Goal: Task Accomplishment & Management: Use online tool/utility

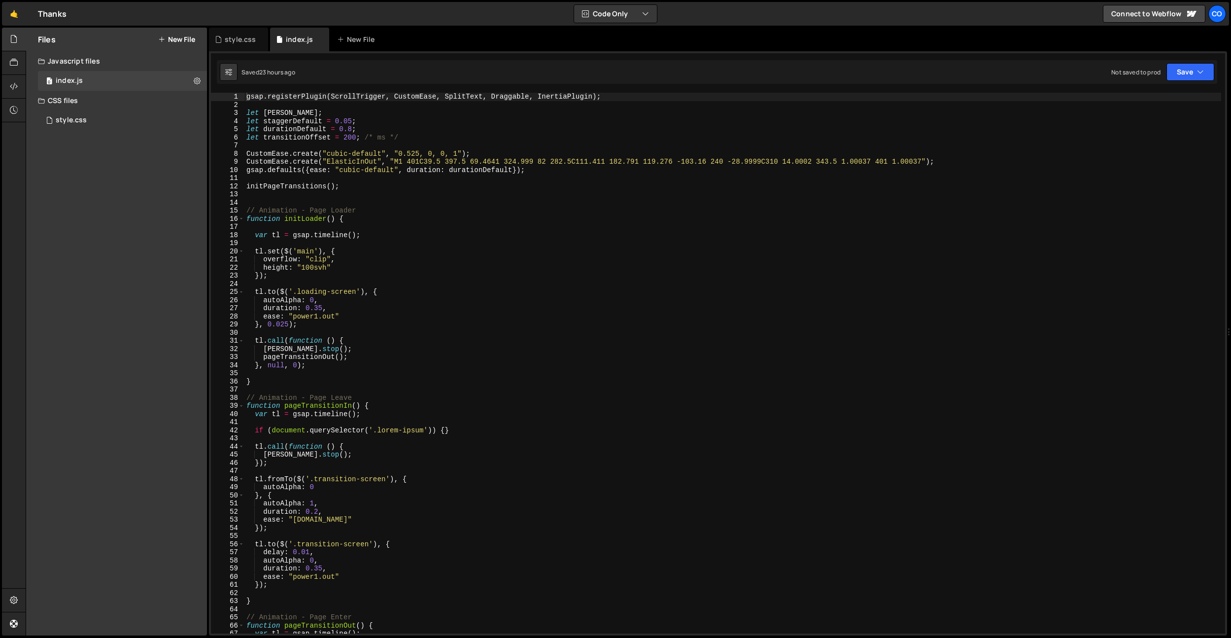
type textarea "var tl = gsap.timeline();"
click at [462, 234] on div "gsap . registerPlugin ( ScrollTrigger , CustomEase , SplitText , Draggable , In…" at bounding box center [732, 371] width 977 height 557
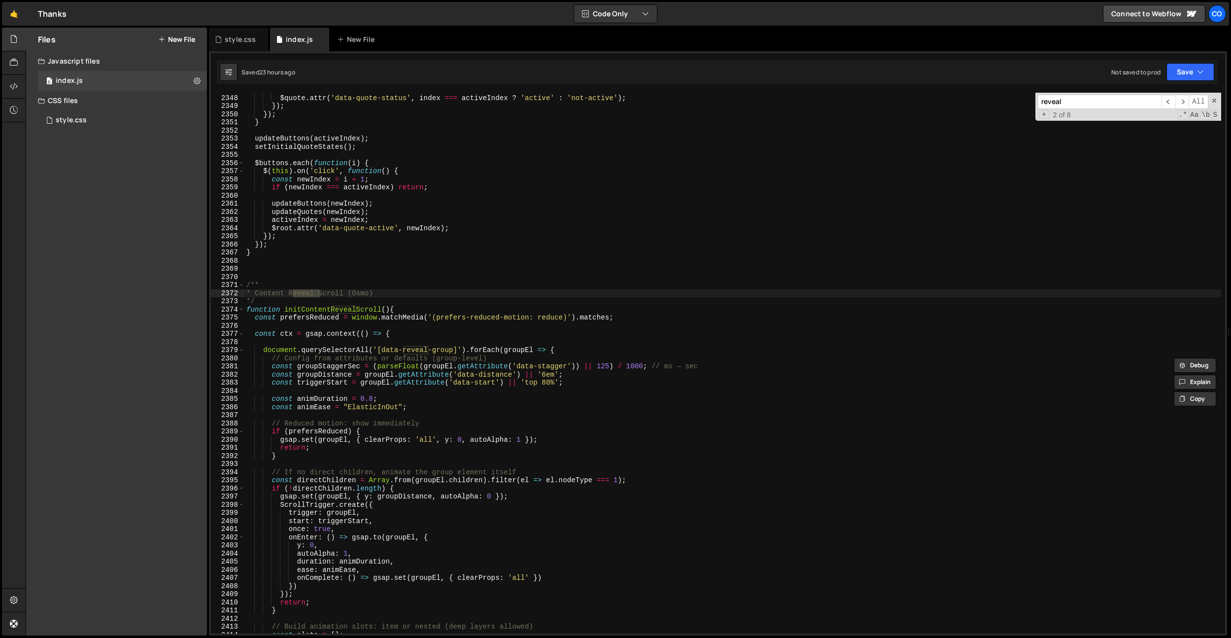
scroll to position [15157, 0]
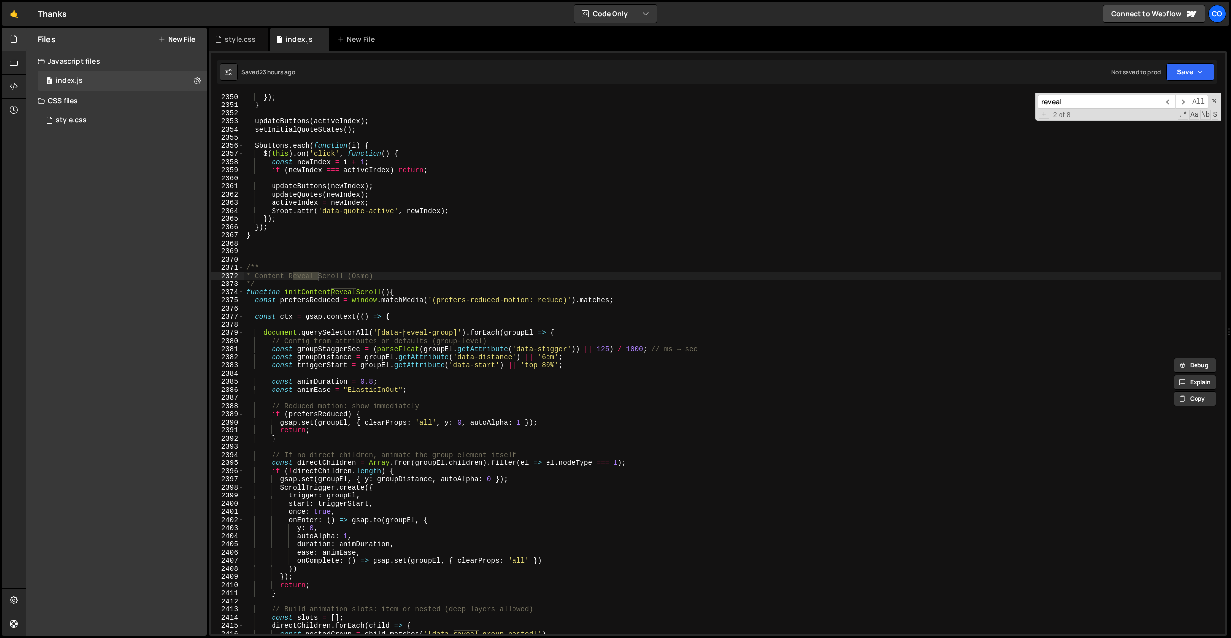
type input "reveal"
click at [394, 392] on div "}) ; }) ; } updateButtons ( activeIndex ) ; setInitialQuoteStates ( ) ; $button…" at bounding box center [732, 363] width 977 height 557
click at [372, 382] on div "}) ; }) ; } updateButtons ( activeIndex ) ; setInitialQuoteStates ( ) ; $button…" at bounding box center [732, 363] width 977 height 557
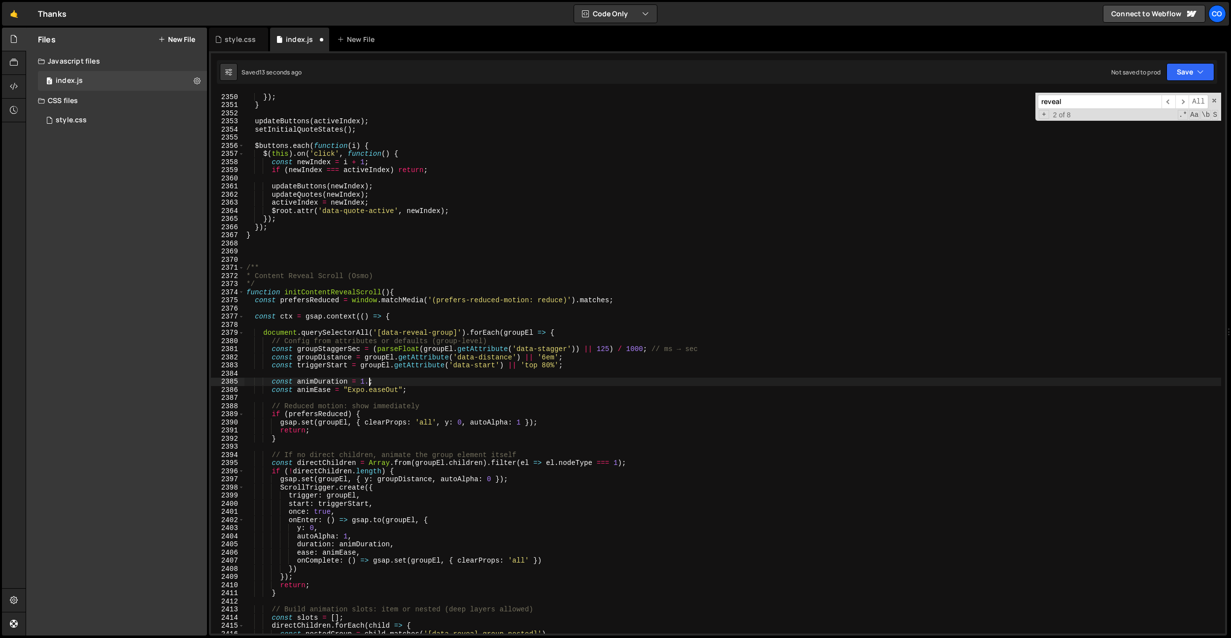
scroll to position [0, 8]
drag, startPoint x: 356, startPoint y: 329, endPoint x: 356, endPoint y: 377, distance: 48.3
click at [356, 329] on div "}) ; }) ; } updateButtons ( activeIndex ) ; setInitialQuoteStates ( ) ; $button…" at bounding box center [732, 363] width 977 height 557
click at [370, 381] on div "}) ; }) ; } updateButtons ( activeIndex ) ; setInitialQuoteStates ( ) ; $button…" at bounding box center [732, 363] width 977 height 557
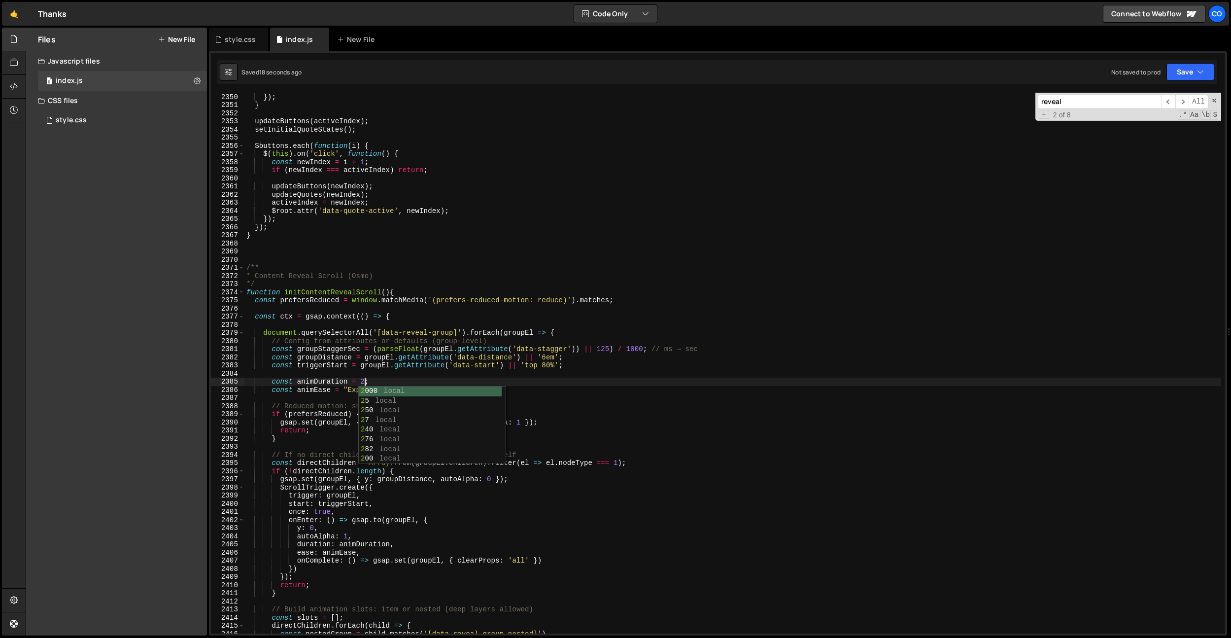
click at [370, 106] on div "}) ; }) ; } updateButtons ( activeIndex ) ; setInitialQuoteStates ( ) ; $button…" at bounding box center [732, 363] width 977 height 557
click at [361, 382] on div "}) ; }) ; } updateButtons ( activeIndex ) ; setInitialQuoteStates ( ) ; $button…" at bounding box center [732, 363] width 977 height 557
click at [425, 234] on div "}) ; }) ; } updateButtons ( activeIndex ) ; setInitialQuoteStates ( ) ; $button…" at bounding box center [732, 363] width 977 height 557
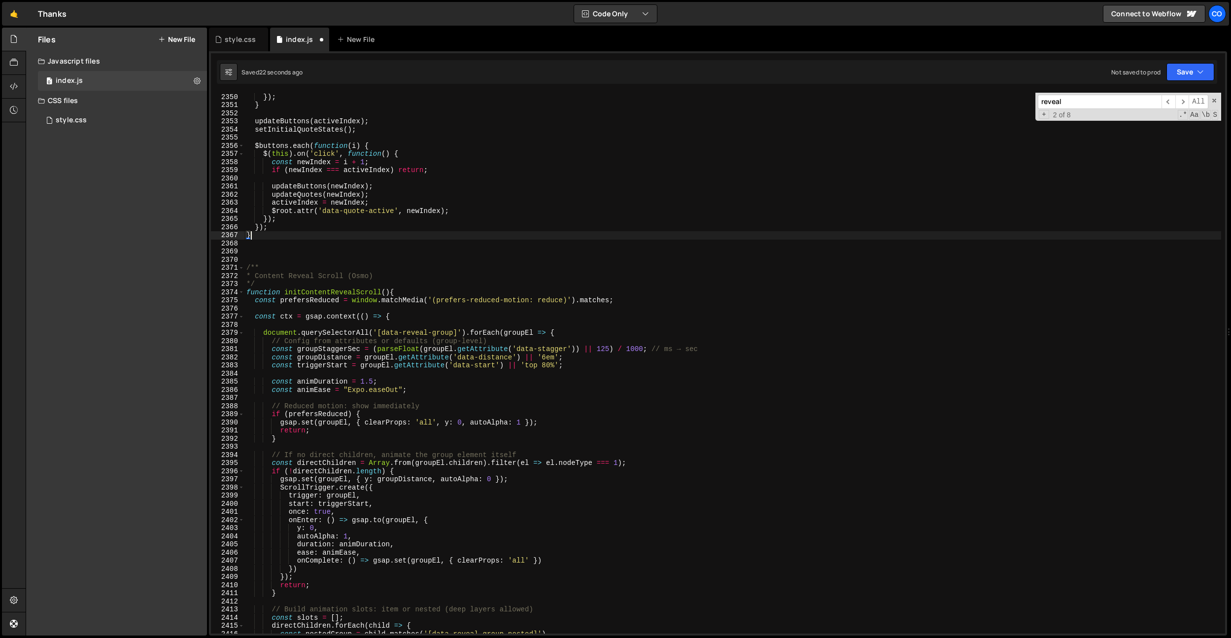
scroll to position [0, 0]
click at [550, 356] on div "}) ; }) ; } updateButtons ( activeIndex ) ; setInitialQuoteStates ( ) ; $button…" at bounding box center [732, 363] width 977 height 557
type textarea "const groupDistance = groupEl.getAttribute('data-distance') || '4em';"
drag, startPoint x: 421, startPoint y: 400, endPoint x: 398, endPoint y: 400, distance: 23.7
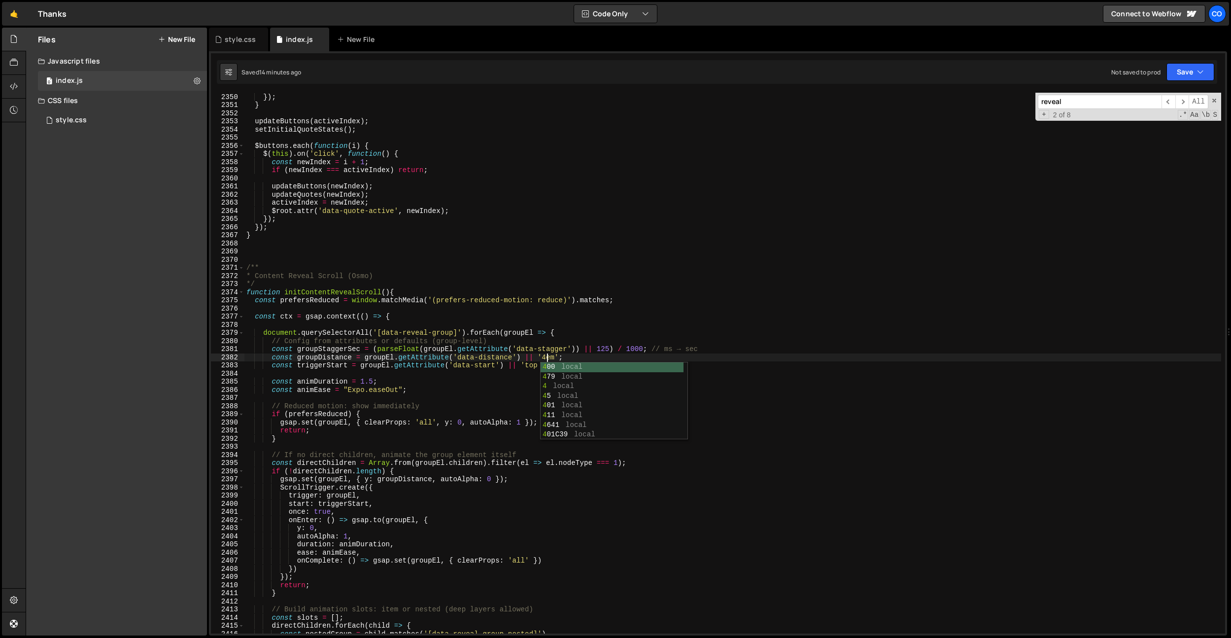
click at [421, 400] on div "}) ; }) ; } updateButtons ( activeIndex ) ; setInitialQuoteStates ( ) ; $button…" at bounding box center [732, 363] width 977 height 557
click at [394, 392] on div "}) ; }) ; } updateButtons ( activeIndex ) ; setInitialQuoteStates ( ) ; $button…" at bounding box center [732, 363] width 977 height 557
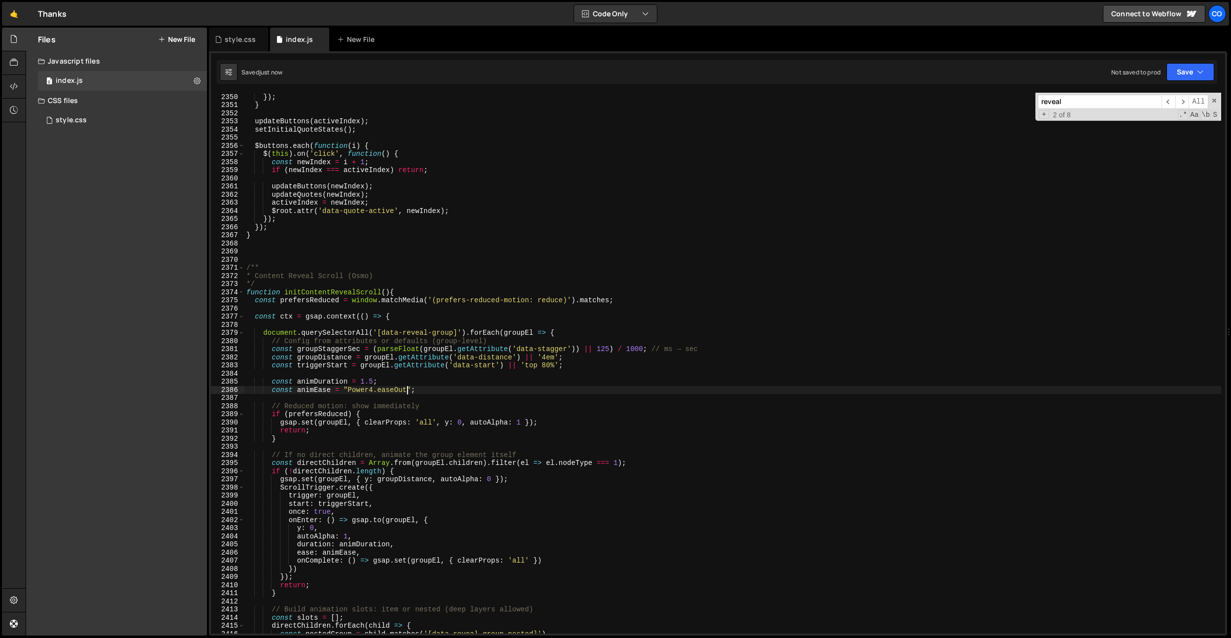
click at [373, 383] on div "}) ; }) ; } updateButtons ( activeIndex ) ; setInitialQuoteStates ( ) ; $button…" at bounding box center [732, 363] width 977 height 557
click at [411, 74] on div "Saved 17 seconds ago Not saved to prod Upgrade to Edit Save Save to Staging S S…" at bounding box center [717, 72] width 1001 height 24
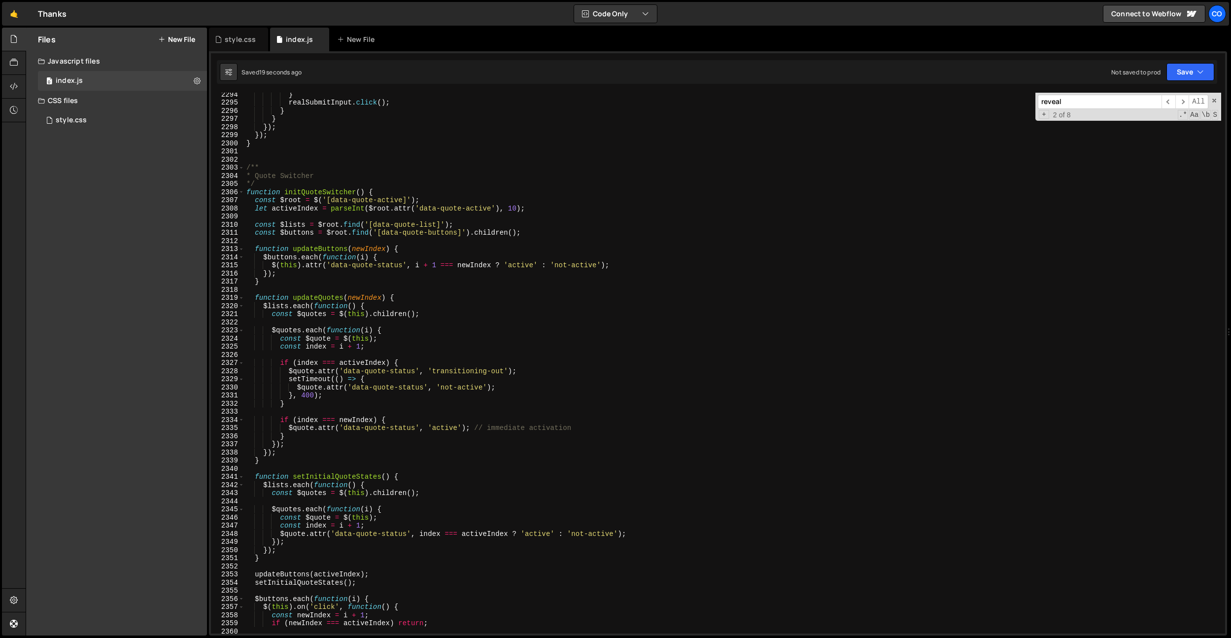
click at [381, 259] on div "} realSubmitInput . click ( ) ; } } }) ; }) ; } /** * Quote Switcher */ functio…" at bounding box center [732, 368] width 977 height 557
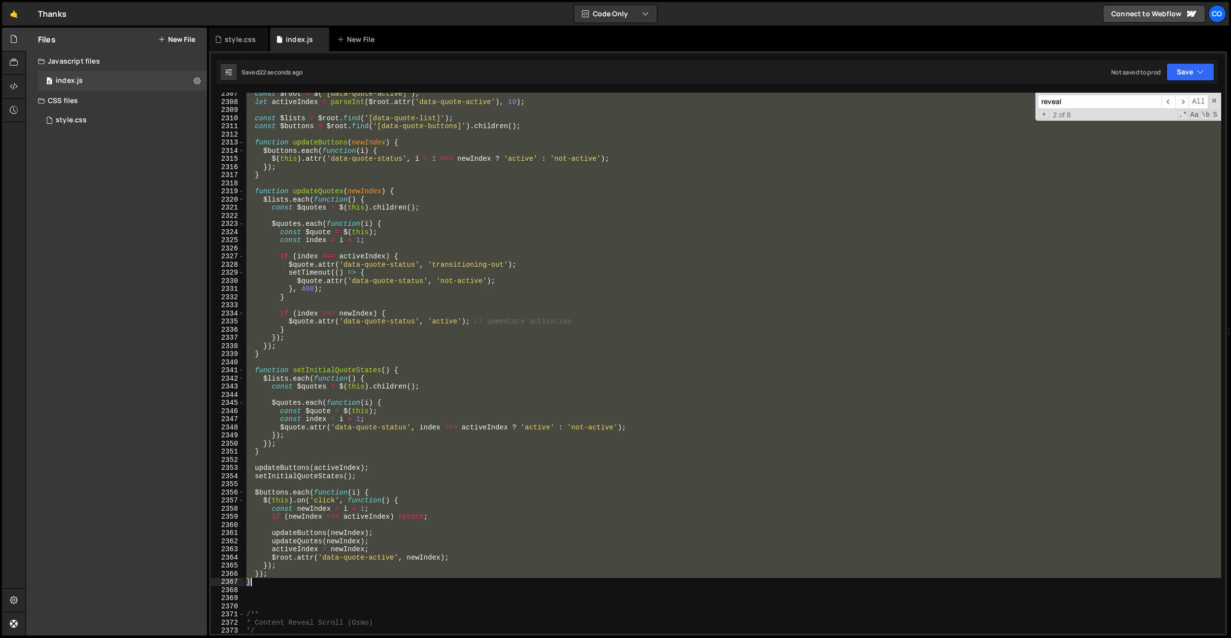
scroll to position [14882, 0]
drag, startPoint x: 248, startPoint y: 168, endPoint x: 288, endPoint y: 580, distance: 414.0
click at [289, 580] on div "const $root = $ ( '[data-quote-active]' ) ; let activeIndex = parseInt ( $root …" at bounding box center [732, 368] width 977 height 557
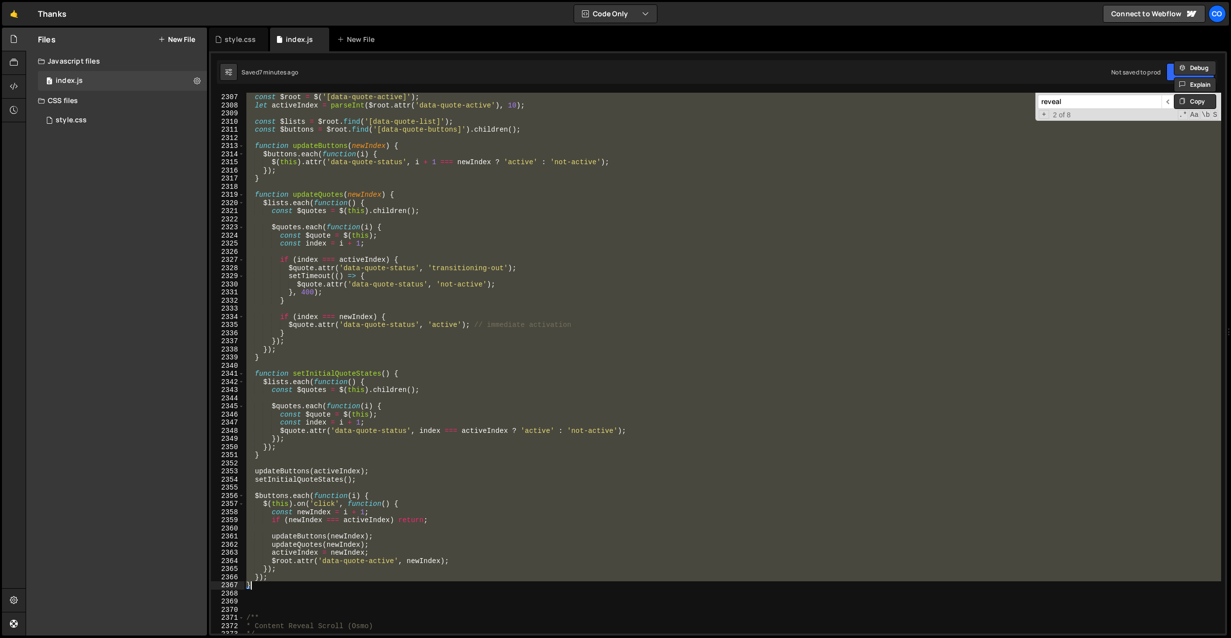
scroll to position [14682, 0]
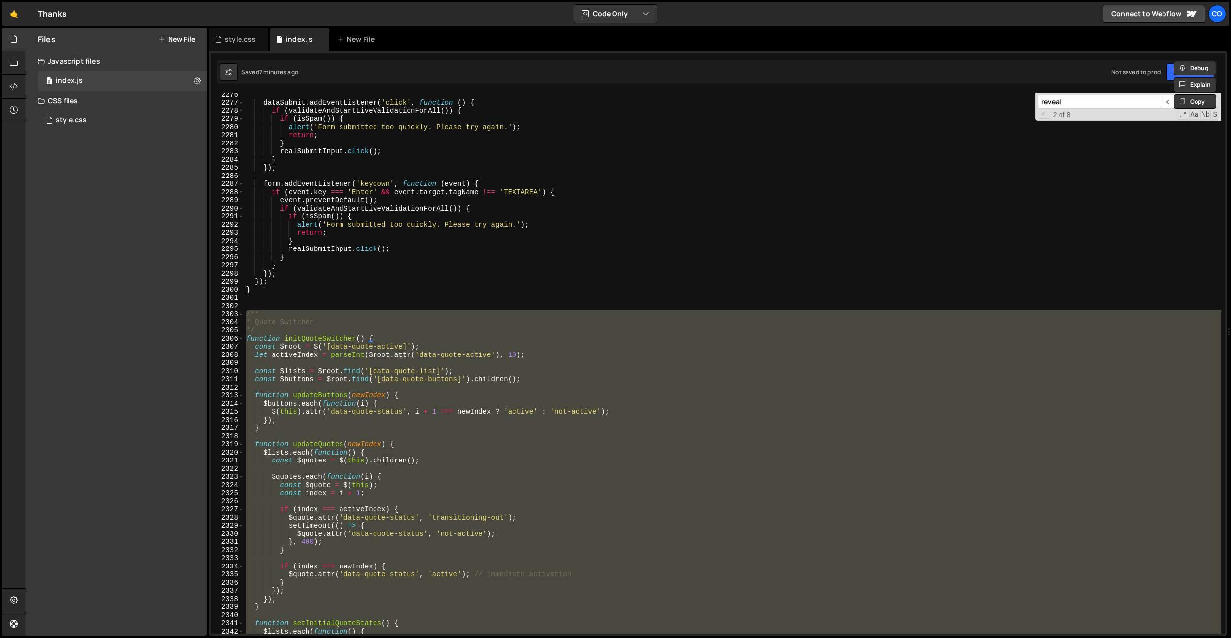
type textarea "// }); // }"
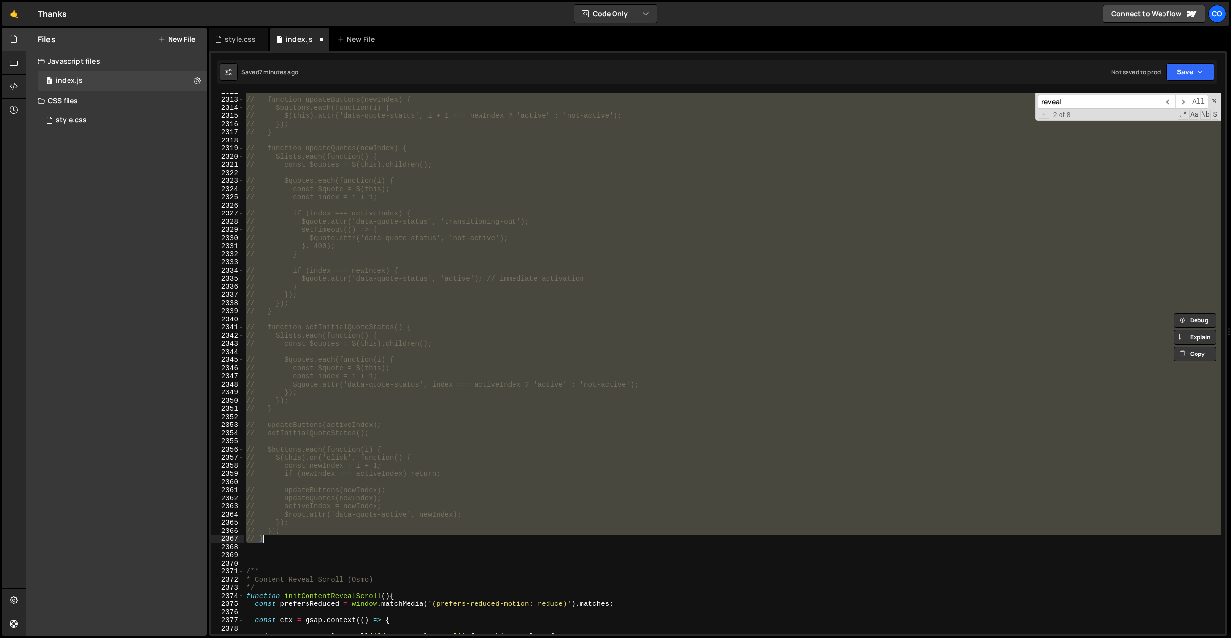
scroll to position [14936, 0]
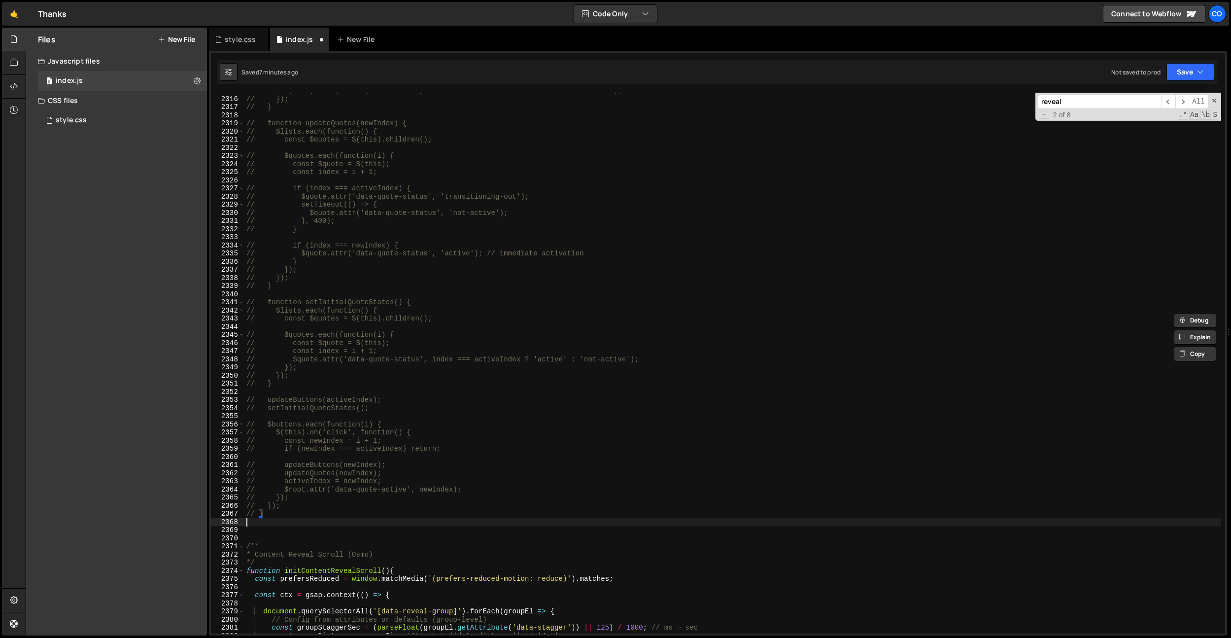
click at [273, 520] on div "// $(this).attr('data-quote-status', i + 1 === newIndex ? 'active' : 'not-activ…" at bounding box center [732, 365] width 977 height 557
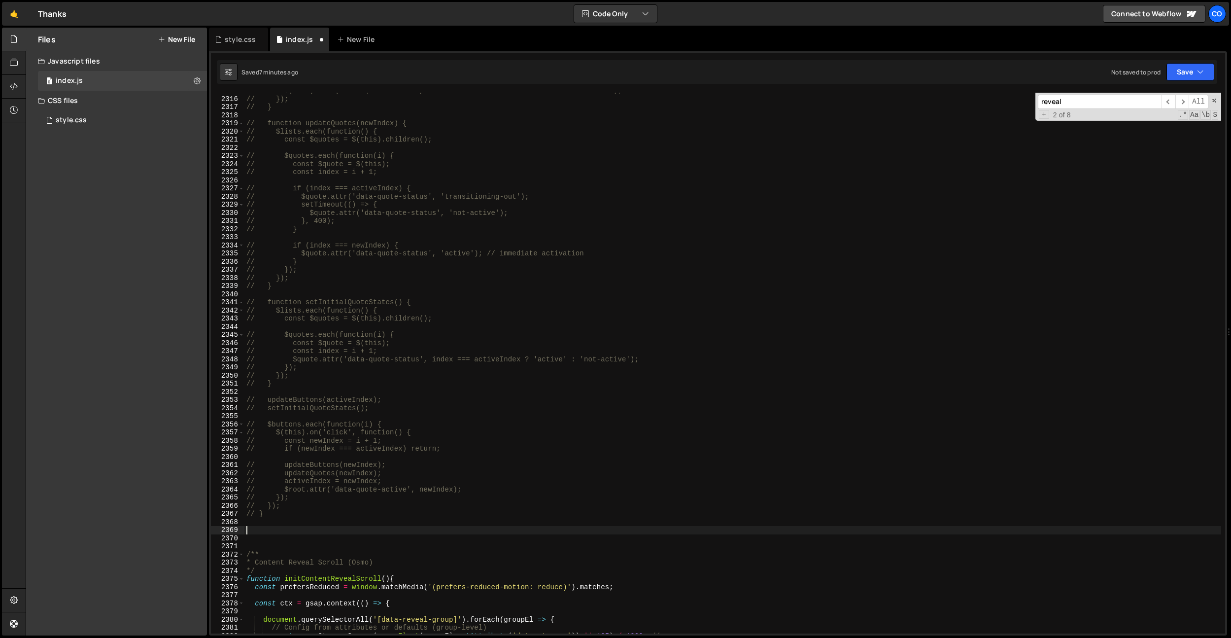
paste textarea "}"
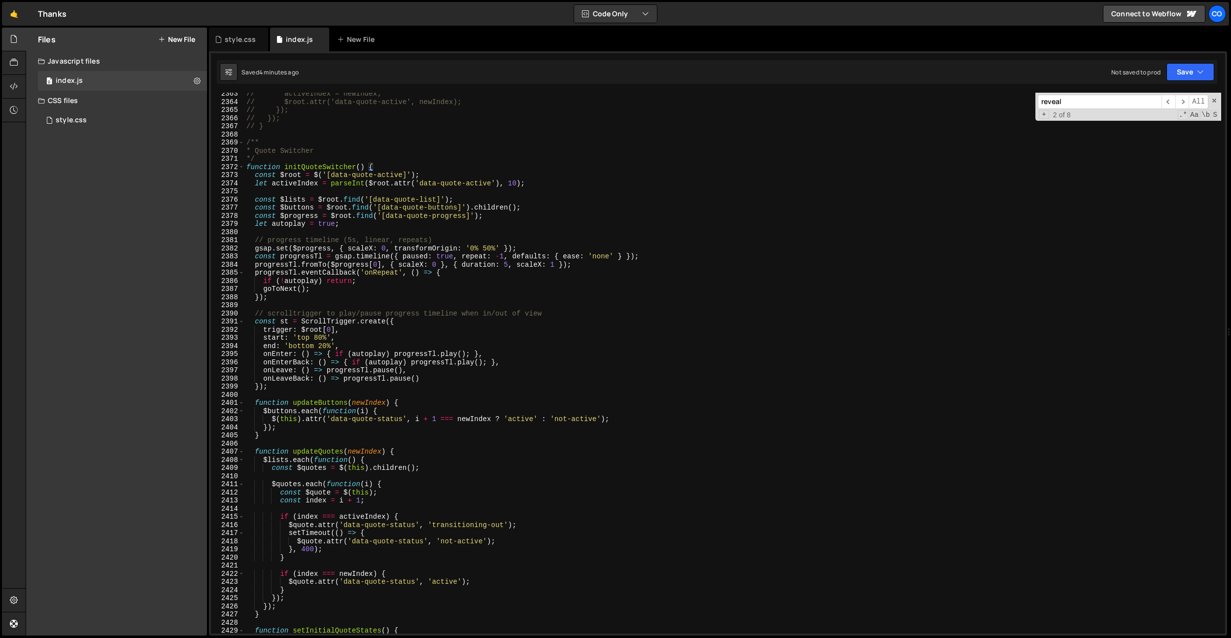
scroll to position [14535, 0]
drag, startPoint x: 467, startPoint y: 214, endPoint x: 388, endPoint y: 217, distance: 78.9
click at [388, 217] on div "// activeIndex = newIndex; // $root.attr('data-quote-active', newIndex); // });…" at bounding box center [732, 368] width 977 height 557
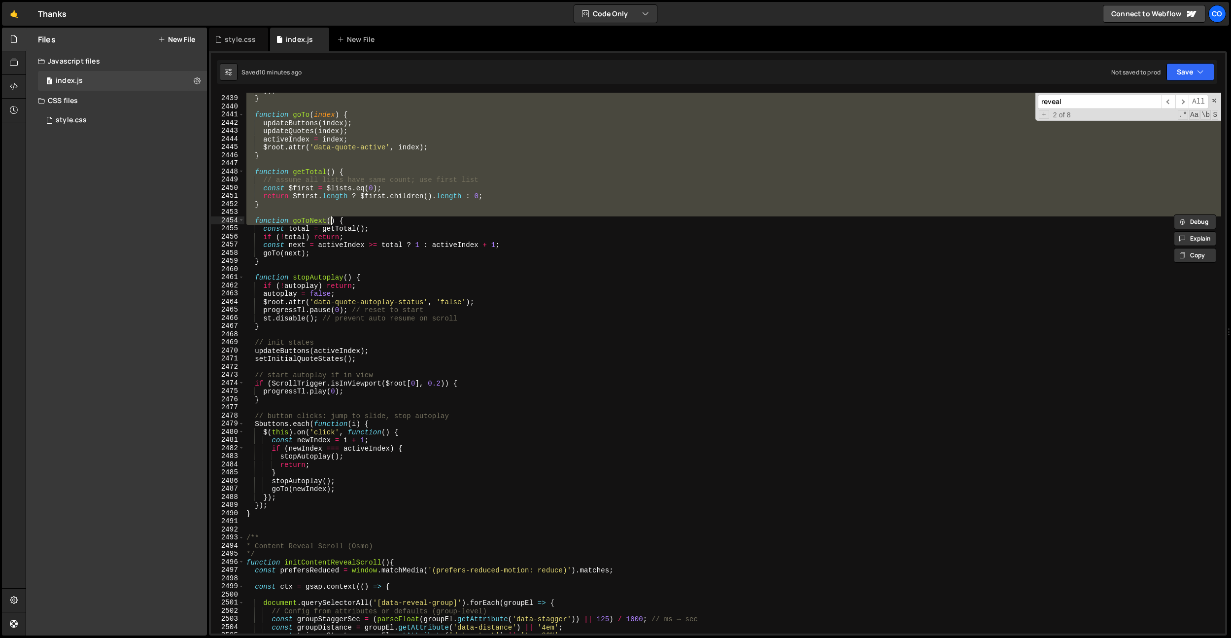
scroll to position [15035, 0]
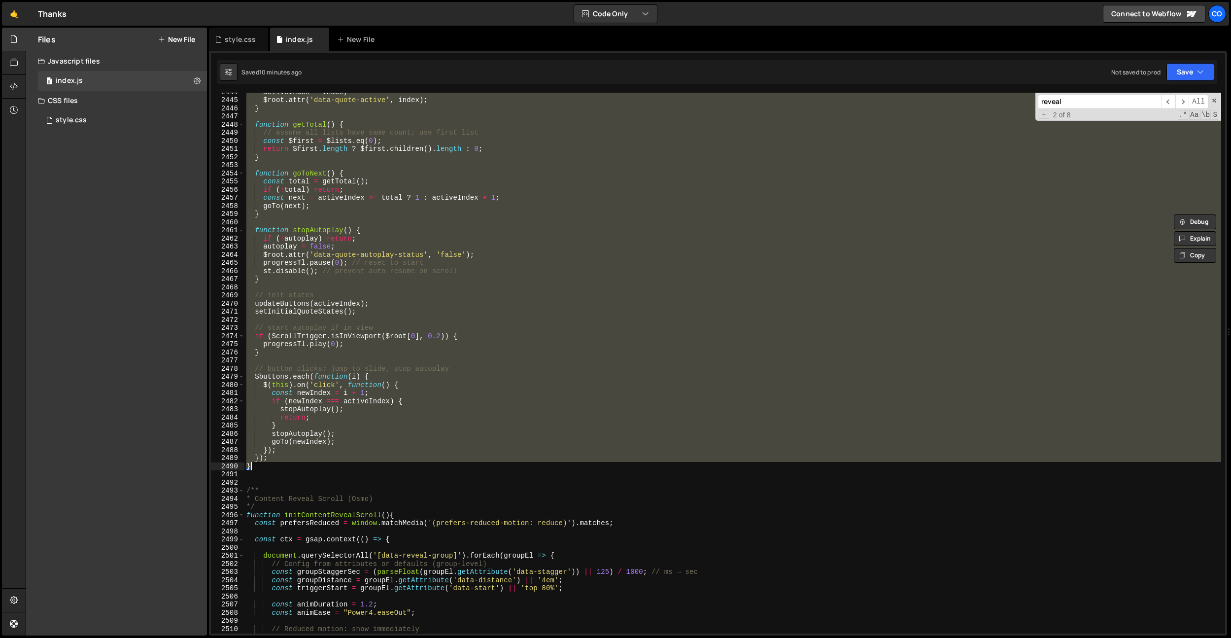
drag, startPoint x: 248, startPoint y: 113, endPoint x: 315, endPoint y: 474, distance: 366.9
click at [265, 466] on div "activeIndex = index ; $root . attr ( 'data-quote-active' , index ) ; } function…" at bounding box center [732, 366] width 977 height 557
paste textarea
type textarea "}"
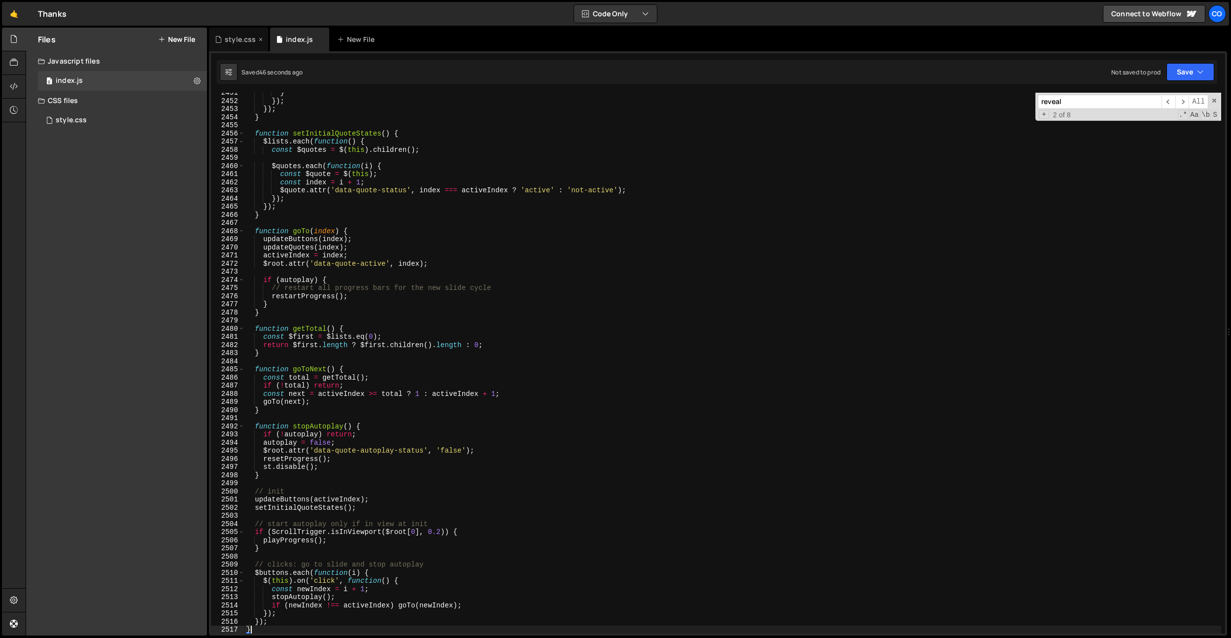
click at [225, 35] on div "style.css" at bounding box center [240, 40] width 31 height 10
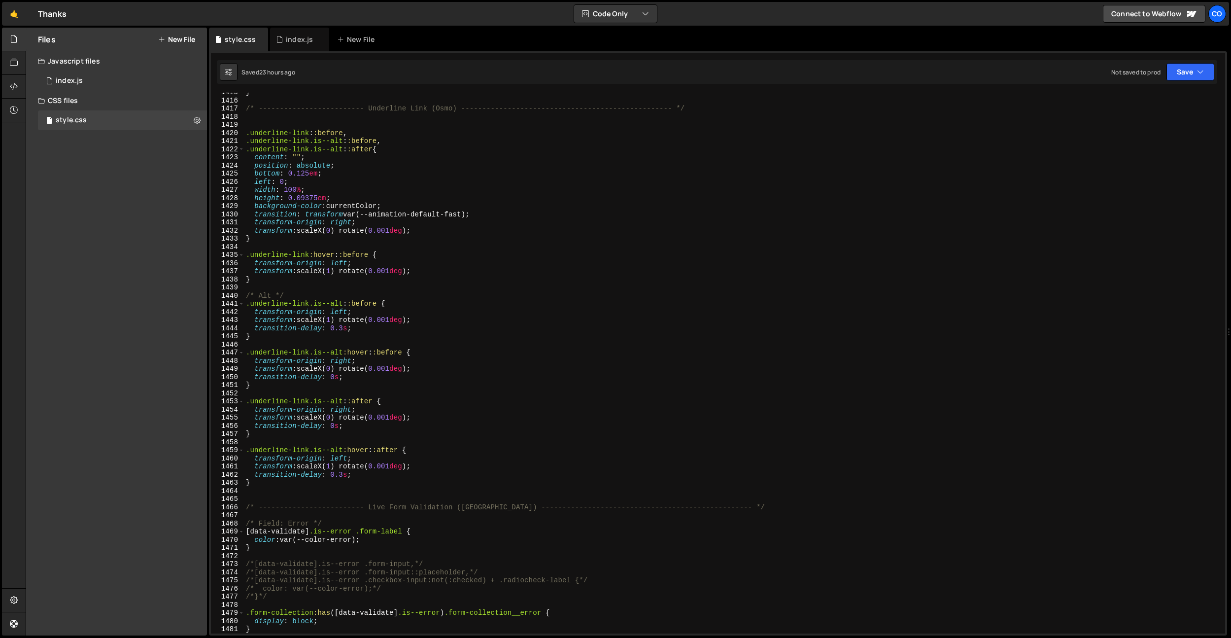
scroll to position [11504, 0]
click at [394, 244] on div "} /* ------------------------- Underline Link ([GEOGRAPHIC_DATA]) -------------…" at bounding box center [732, 366] width 977 height 557
type input "u"
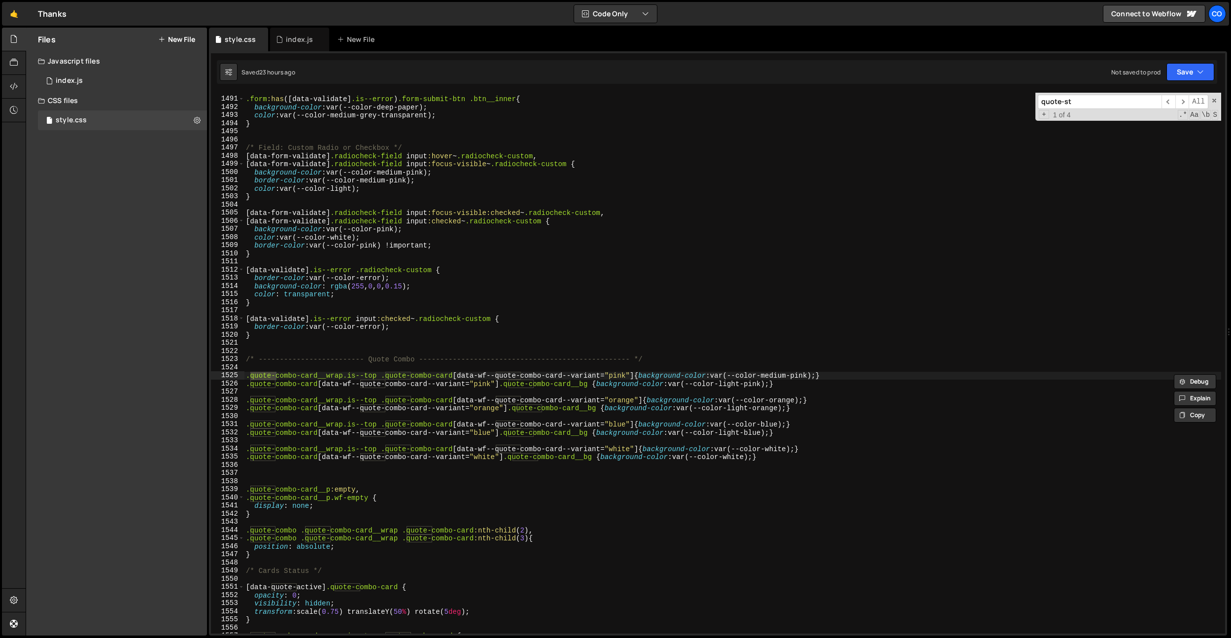
scroll to position [12425, 0]
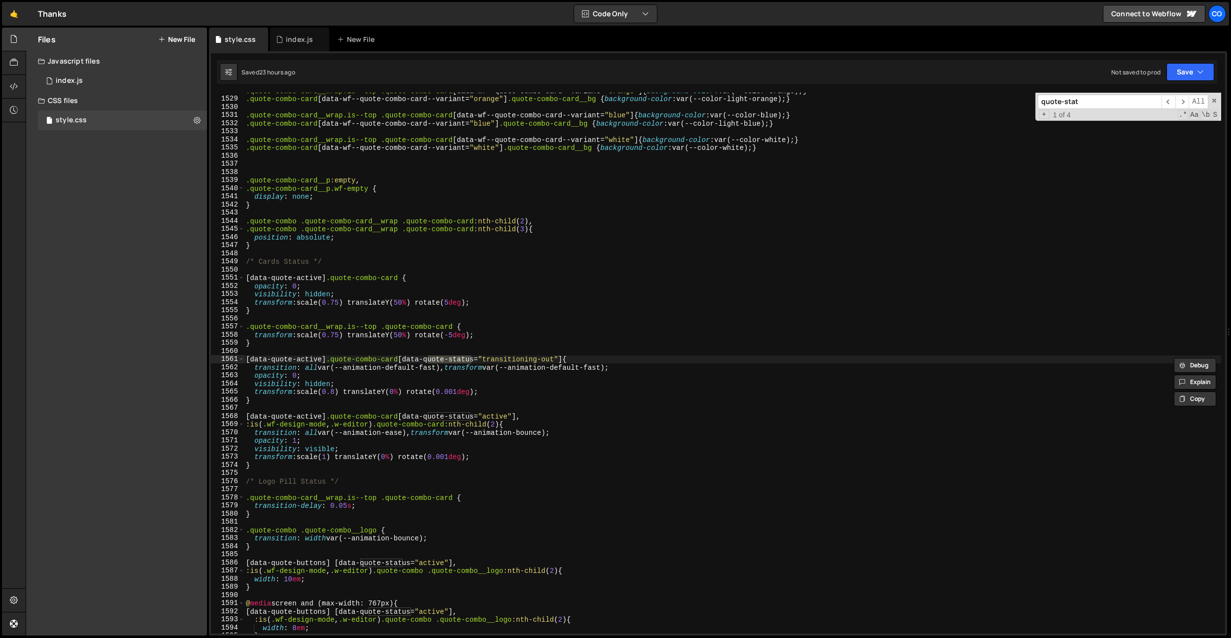
type input "quote-stat"
click at [403, 309] on div ".quote-combo-card__wrap.is--top .quote-combo-card [ data-wf--quote-combo-card--…" at bounding box center [732, 365] width 977 height 557
click at [604, 328] on div ".quote-combo-card__wrap.is--top .quote-combo-card [ data-wf--quote-combo-card--…" at bounding box center [732, 365] width 977 height 557
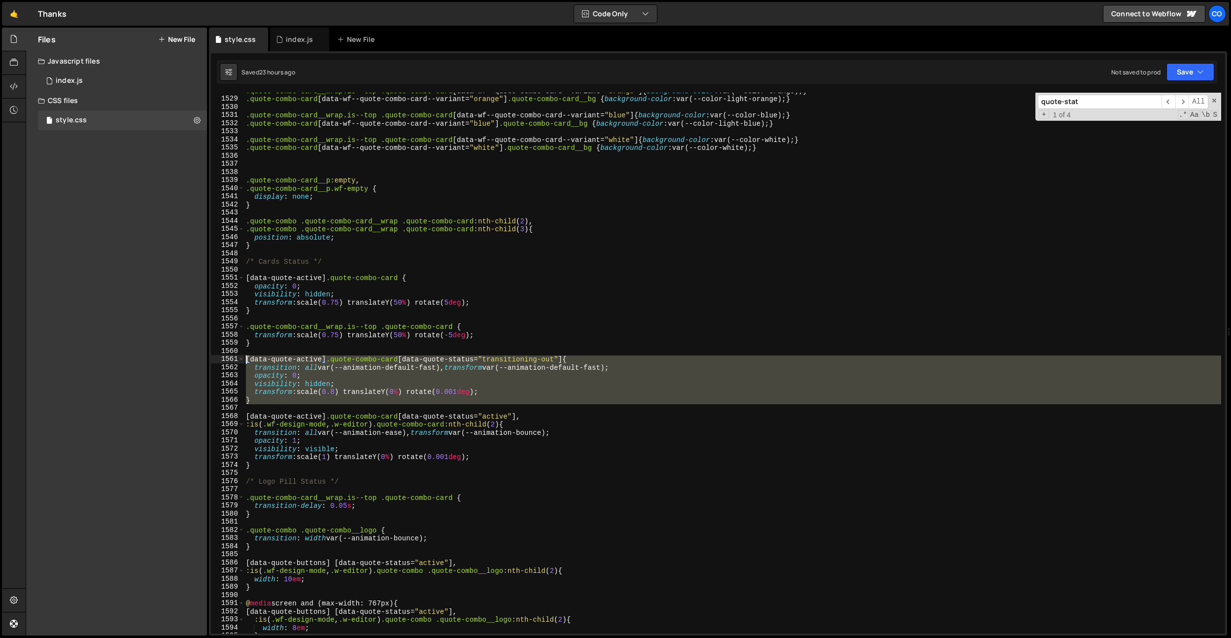
drag, startPoint x: 256, startPoint y: 404, endPoint x: 236, endPoint y: 360, distance: 47.6
click at [236, 360] on div ".quote-combo-card__wrap.is--top .quote-combo-card { 1528 1529 1530 1531 1532 15…" at bounding box center [718, 363] width 1014 height 541
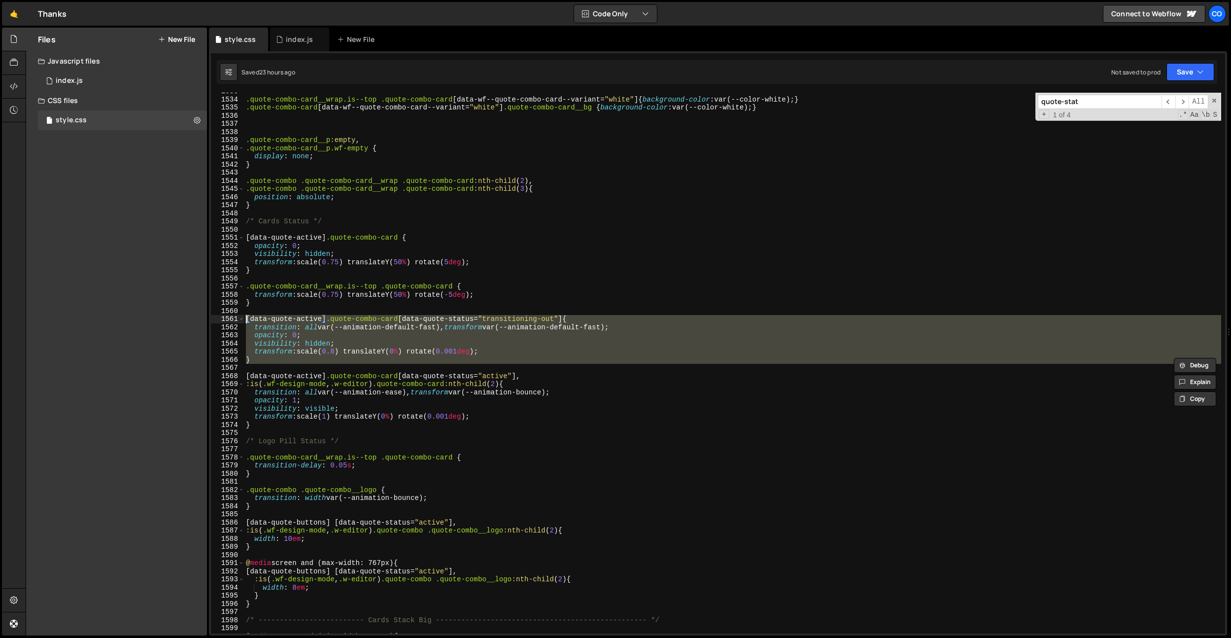
scroll to position [12504, 0]
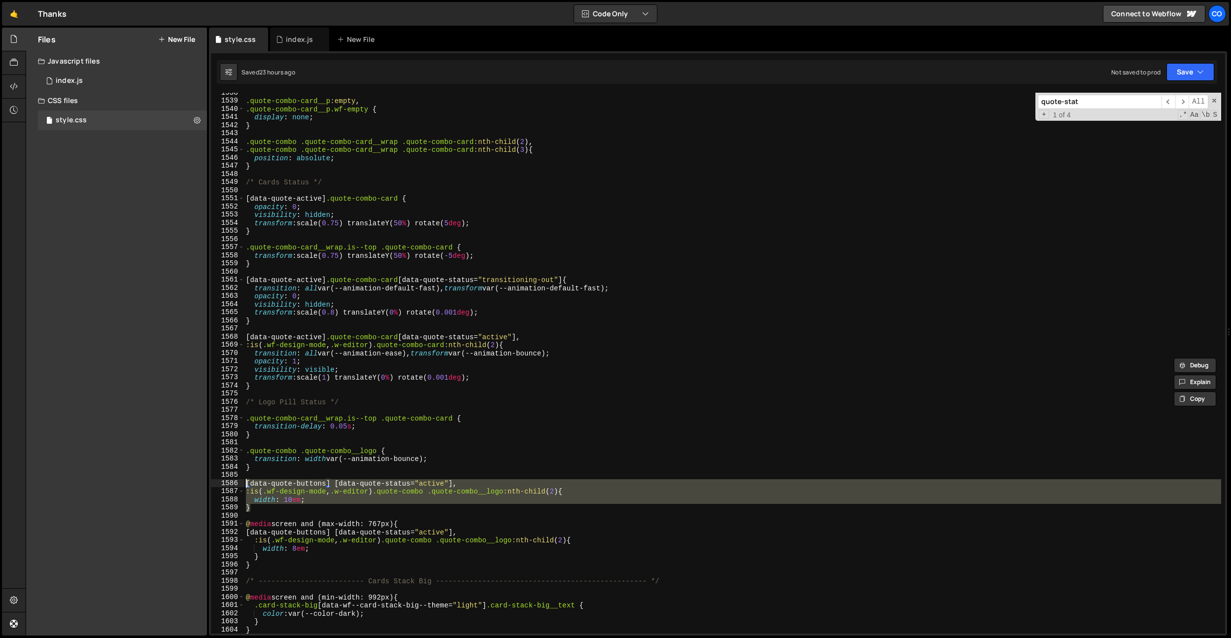
drag, startPoint x: 268, startPoint y: 508, endPoint x: 239, endPoint y: 484, distance: 38.2
click at [239, 484] on div "[data-quote-active] .quote-combo-card[data-quote-status="transitioning-out"] { …" at bounding box center [718, 363] width 1014 height 541
type textarea "}"
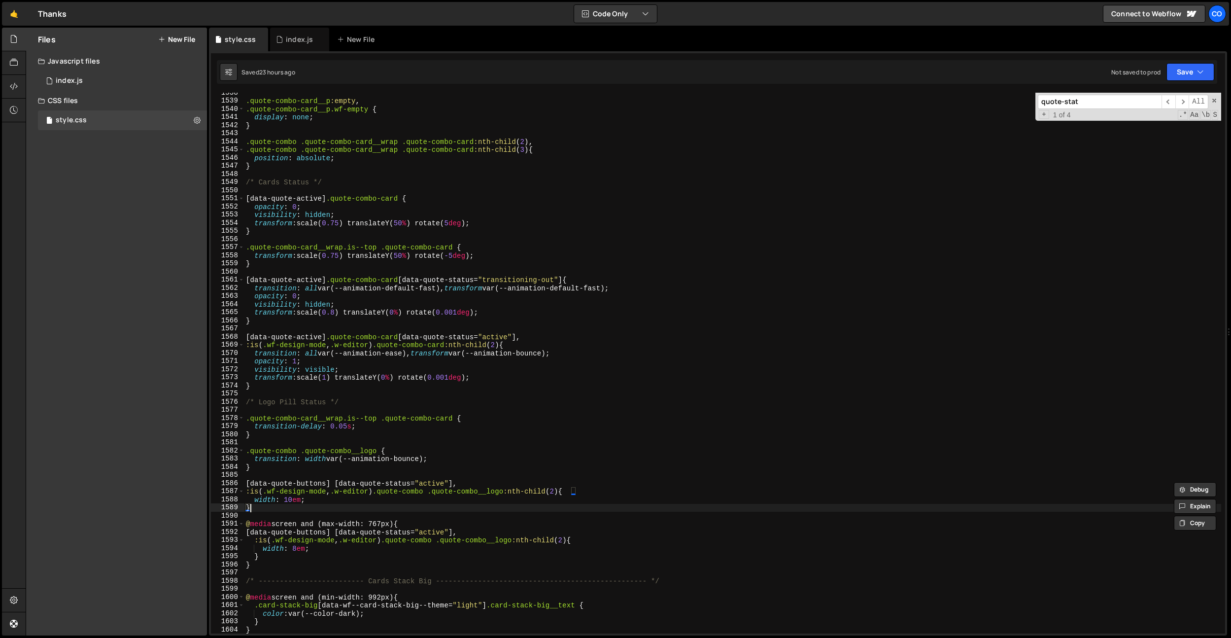
paste textarea "}"
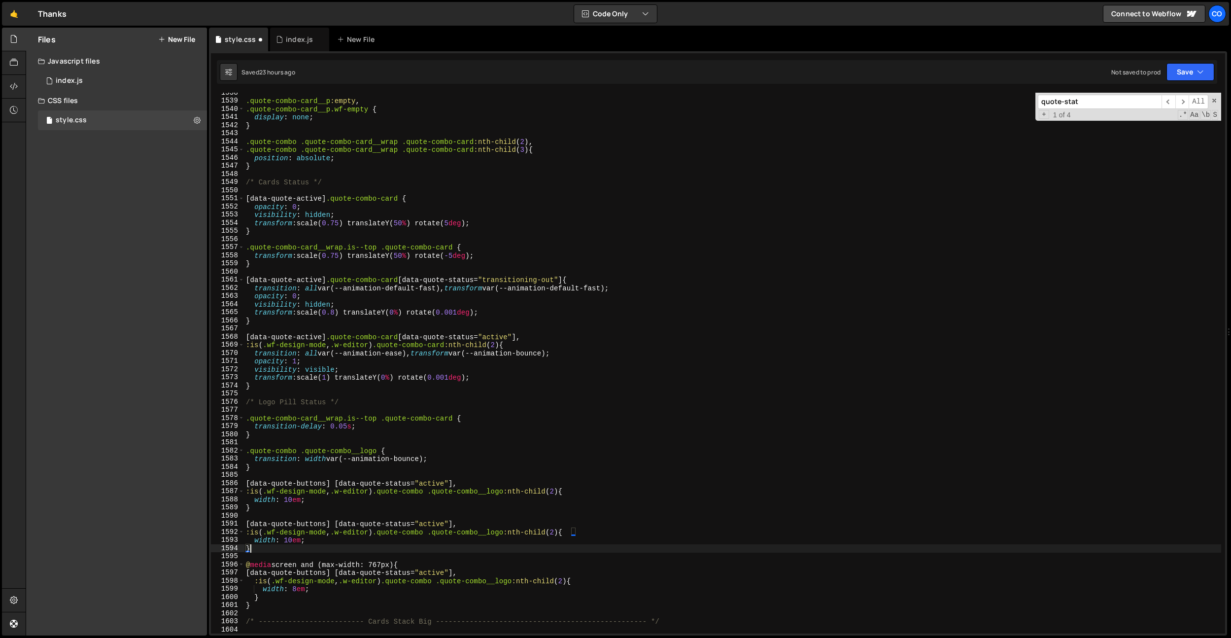
click at [453, 523] on div ".quote-combo-card__p :empty , .quote-combo-card__p.wf-empty { display : none ; …" at bounding box center [732, 367] width 977 height 557
paste textarea "logo-pill__progress"
click at [569, 531] on div ".quote-combo-card__p :empty , .quote-combo-card__p.wf-empty { display : none ; …" at bounding box center [732, 367] width 977 height 557
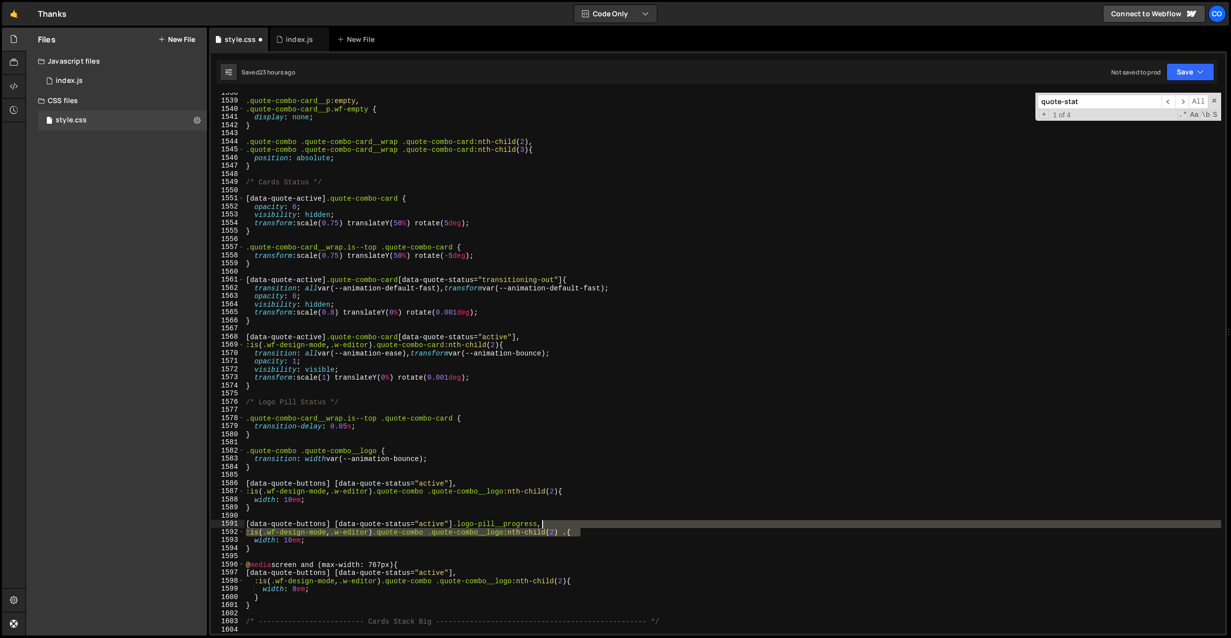
drag, startPoint x: 582, startPoint y: 528, endPoint x: 542, endPoint y: 524, distance: 39.7
click at [542, 524] on div ".quote-combo-card__p :empty , .quote-combo-card__p.wf-empty { display : none ; …" at bounding box center [732, 367] width 977 height 557
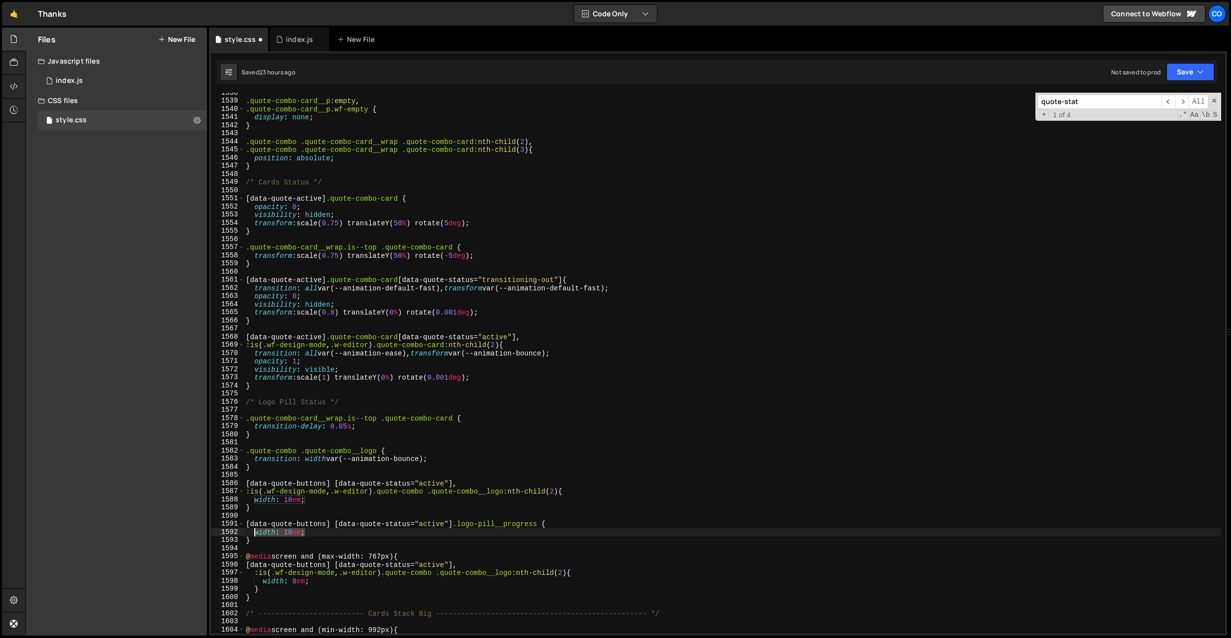
drag, startPoint x: 331, startPoint y: 534, endPoint x: 253, endPoint y: 529, distance: 77.5
click at [253, 529] on div ".quote-combo-card__p :empty , .quote-combo-card__p.wf-empty { display : none ; …" at bounding box center [732, 367] width 977 height 557
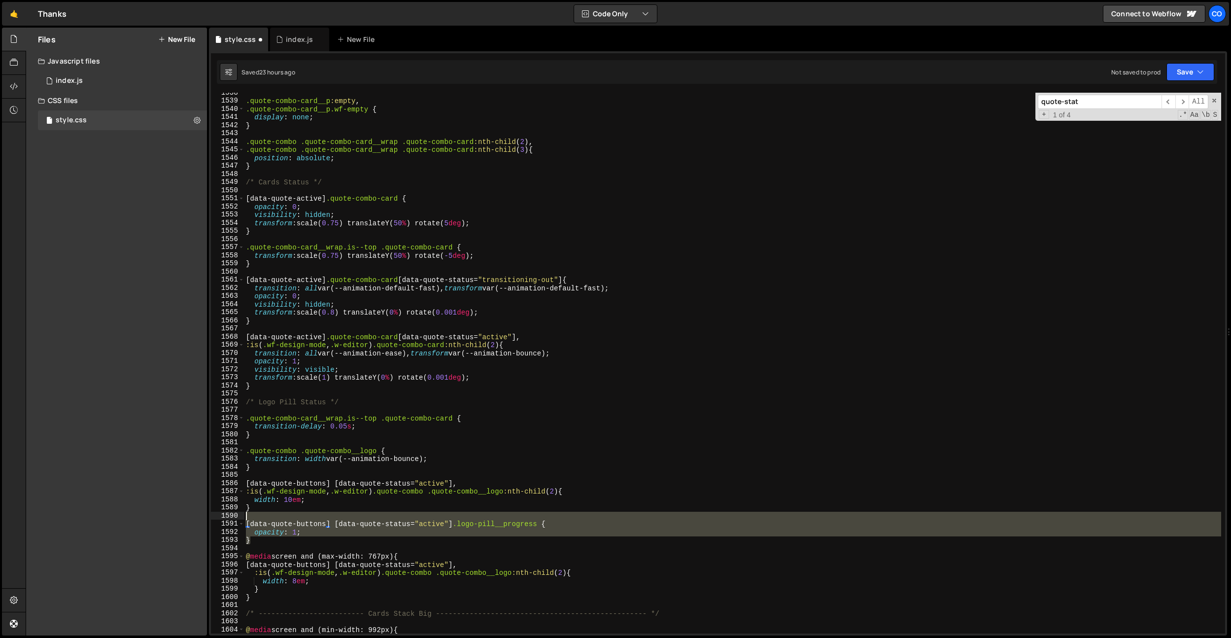
drag, startPoint x: 255, startPoint y: 543, endPoint x: 233, endPoint y: 518, distance: 33.2
click at [230, 519] on div "opacity: 1; 1538 1539 1540 1541 1542 1543 1544 1545 1546 1547 1548 1549 1550 15…" at bounding box center [718, 363] width 1014 height 541
click at [258, 511] on div ".quote-combo-card__p :empty , .quote-combo-card__p.wf-empty { display : none ; …" at bounding box center [732, 367] width 977 height 557
type textarea "}"
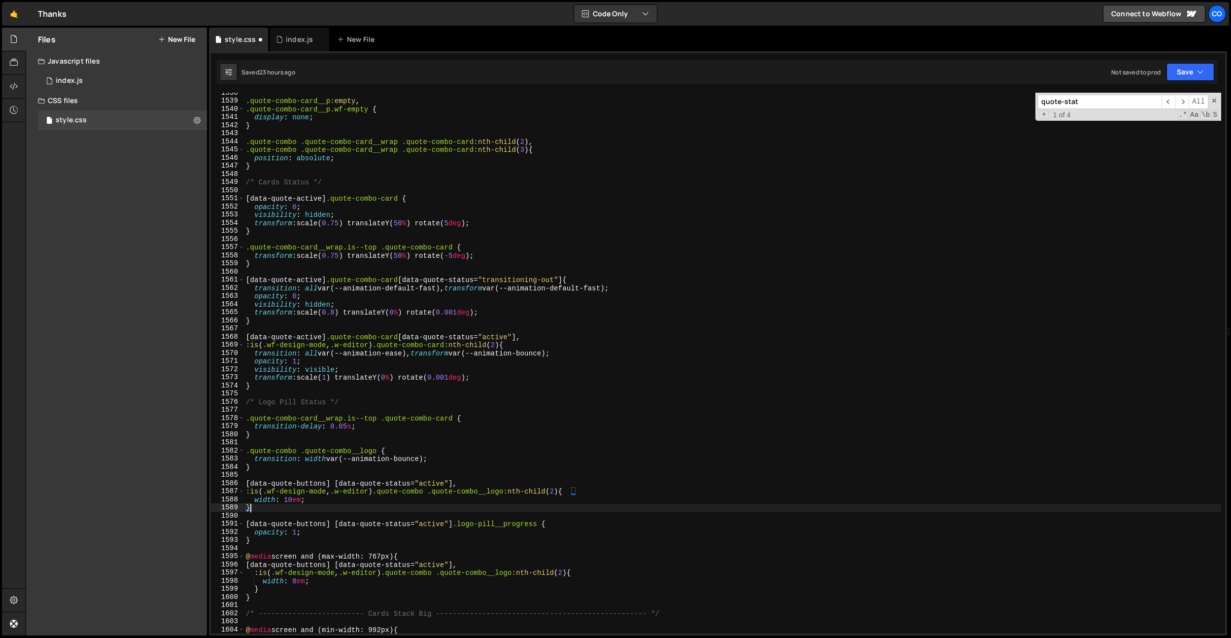
scroll to position [0, 0]
paste textarea
paste textarea "}"
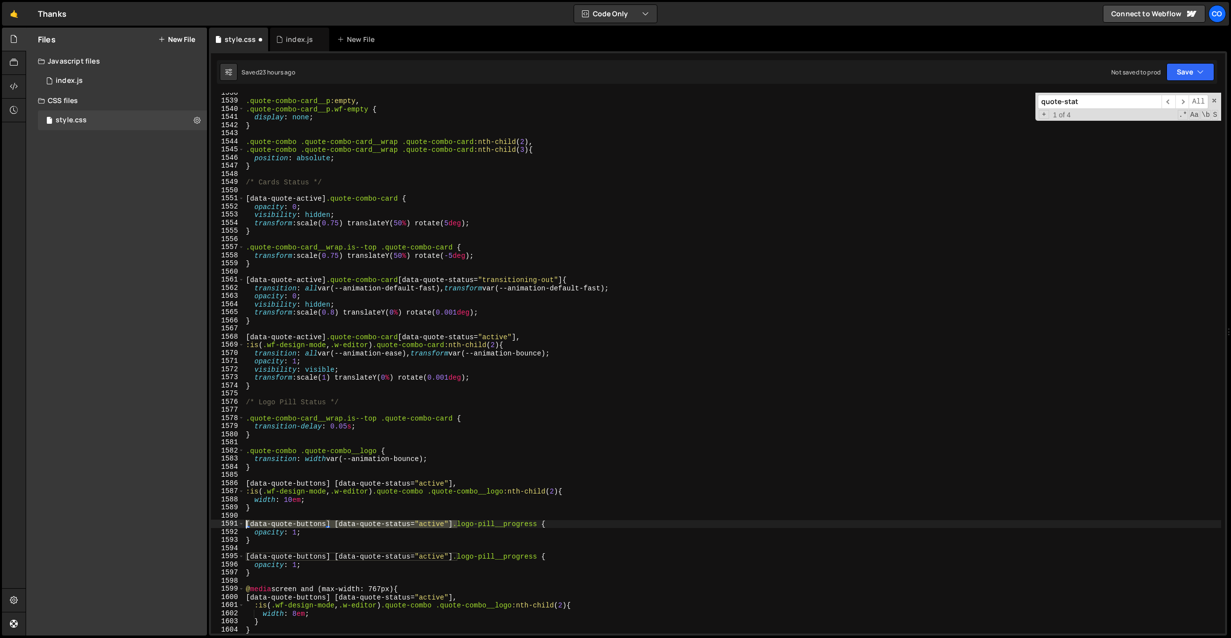
drag, startPoint x: 458, startPoint y: 525, endPoint x: 180, endPoint y: 527, distance: 278.0
click at [180, 527] on div "Files New File Javascript files 0 index.js 0 CSS files style.css 0 Copy share l…" at bounding box center [629, 332] width 1206 height 608
click at [307, 529] on div ".quote-combo-card__p :empty , .quote-combo-card__p.wf-empty { display : none ; …" at bounding box center [732, 367] width 977 height 557
type textarea "opacity: 0;"
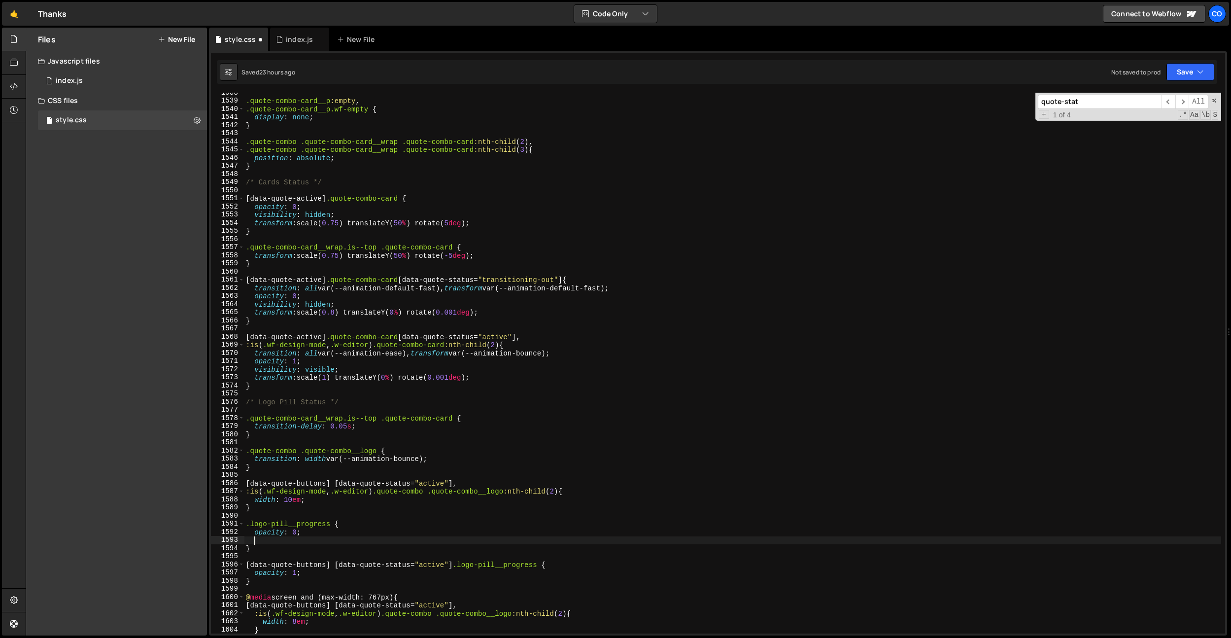
type textarea "t"
click at [339, 512] on div ".quote-combo-card__p :empty , .quote-combo-card__p.wf-empty { display : none ; …" at bounding box center [732, 367] width 977 height 557
drag, startPoint x: 457, startPoint y: 459, endPoint x: 217, endPoint y: 460, distance: 240.0
click at [217, 460] on div "1538 1539 1540 1541 1542 1543 1544 1545 1546 1547 1548 1549 1550 1551 1552 1553…" at bounding box center [718, 363] width 1014 height 541
drag, startPoint x: 266, startPoint y: 540, endPoint x: 248, endPoint y: 538, distance: 18.4
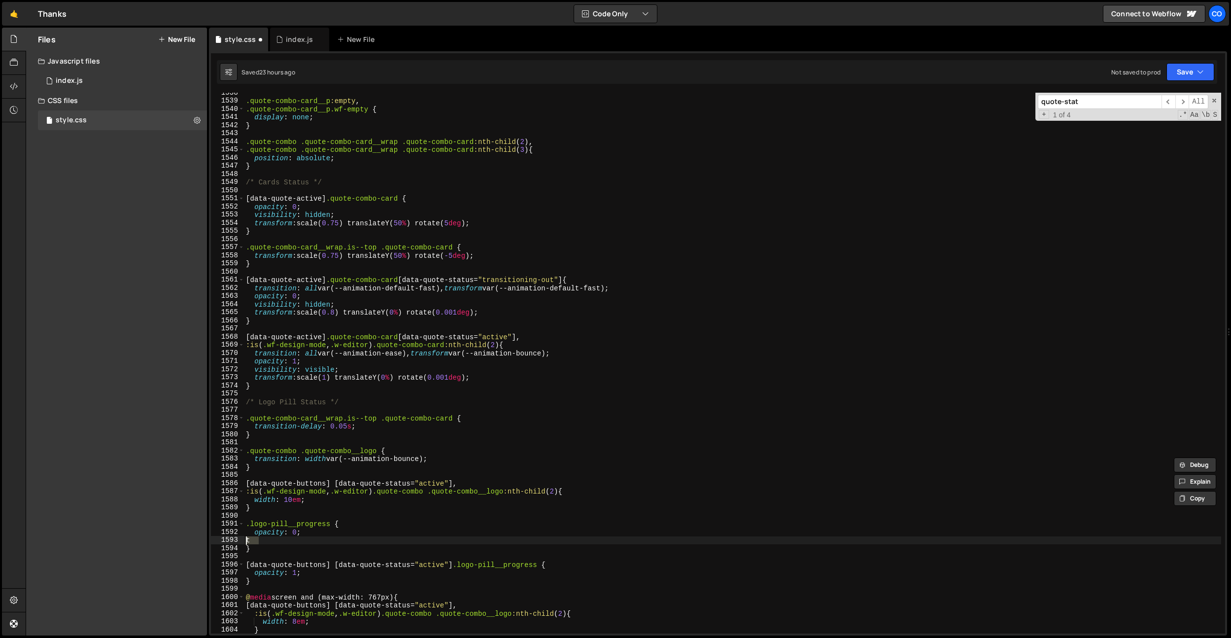
click at [223, 537] on div "transition: width var(--animation-bounce); 1538 1539 1540 1541 1542 1543 1544 1…" at bounding box center [718, 363] width 1014 height 541
type textarea "t"
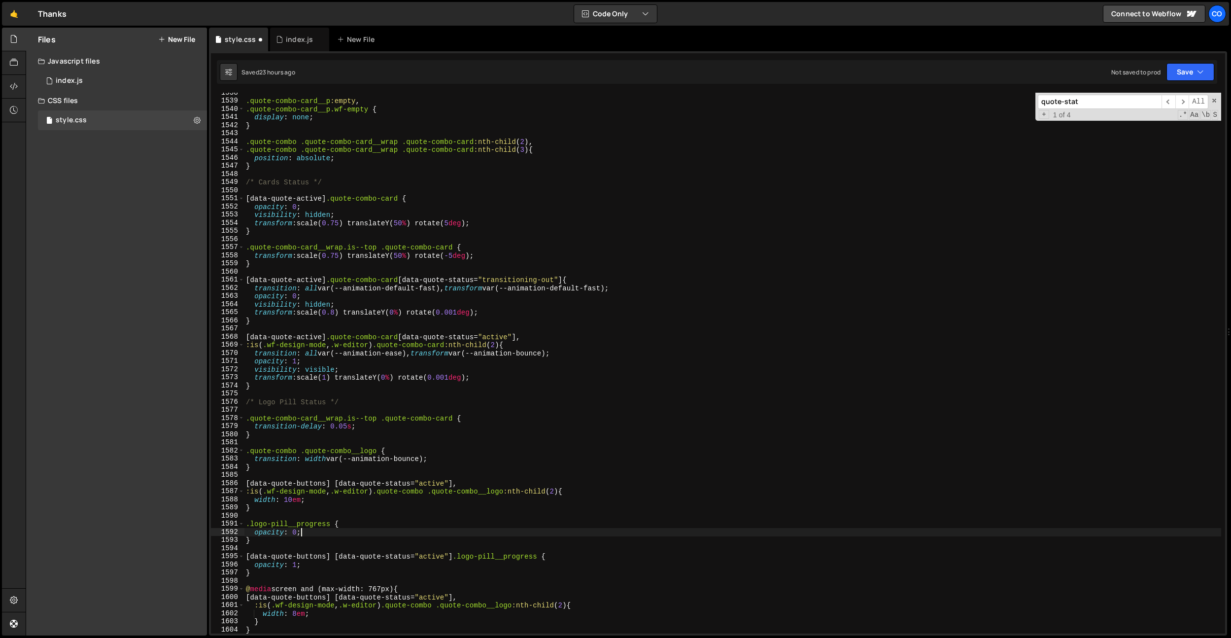
click at [350, 521] on div ".quote-combo-card__p :empty , .quote-combo-card__p.wf-empty { display : none ; …" at bounding box center [732, 367] width 977 height 557
type textarea ".logo-pill__progress {"
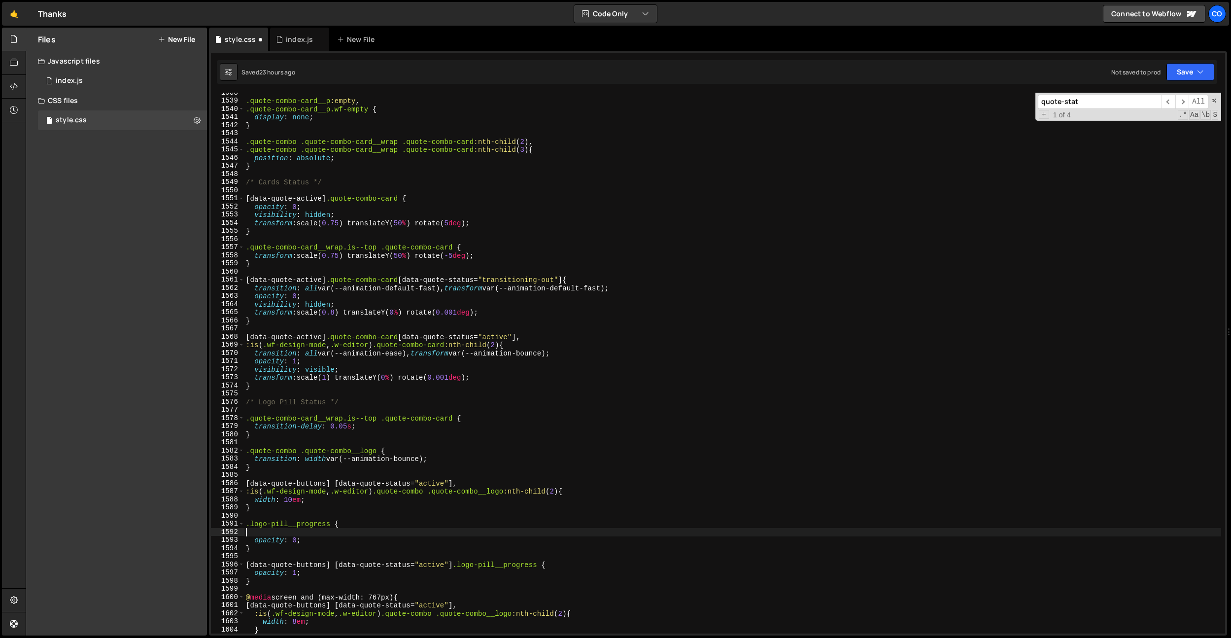
paste textarea "transition: width var(--animation-bounce);"
click at [321, 534] on div ".quote-combo-card__p :empty , .quote-combo-card__p.wf-empty { display : none ; …" at bounding box center [732, 367] width 977 height 557
type textarea "transition: opacity var(--animation-bounce);"
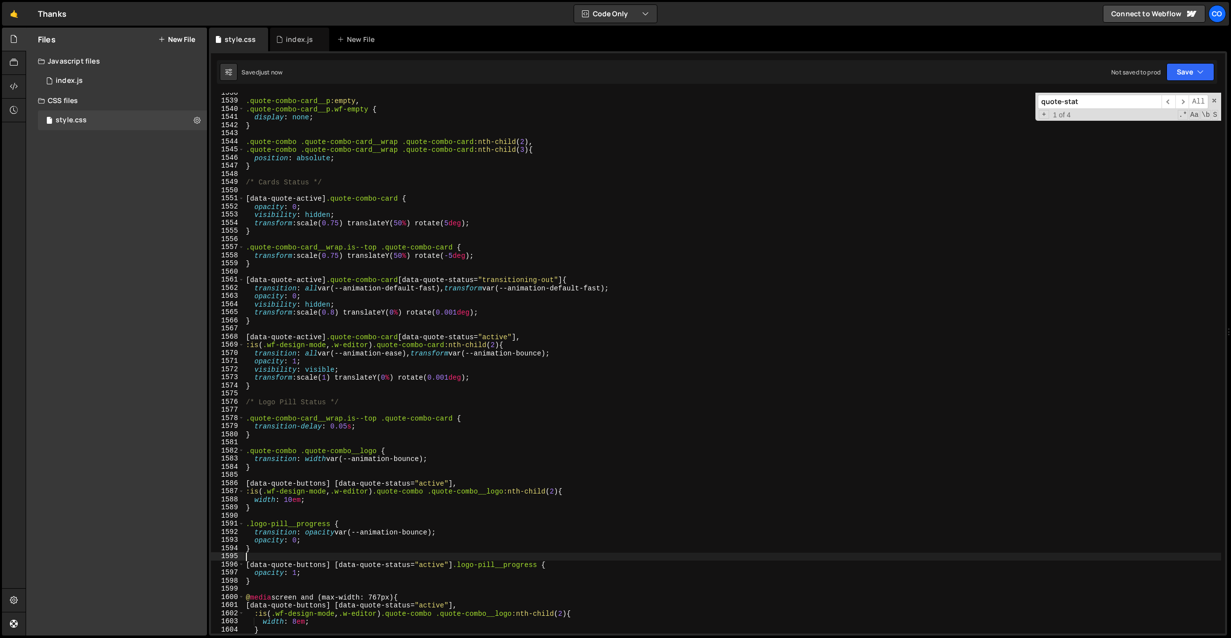
click at [333, 554] on div ".quote-combo-card__p :empty , .quote-combo-card__p.wf-empty { display : none ; …" at bounding box center [732, 367] width 977 height 557
drag, startPoint x: 296, startPoint y: 572, endPoint x: 316, endPoint y: 586, distance: 24.5
click at [297, 572] on div ".quote-combo-card__p :empty , .quote-combo-card__p.wf-empty { display : none ; …" at bounding box center [732, 367] width 977 height 557
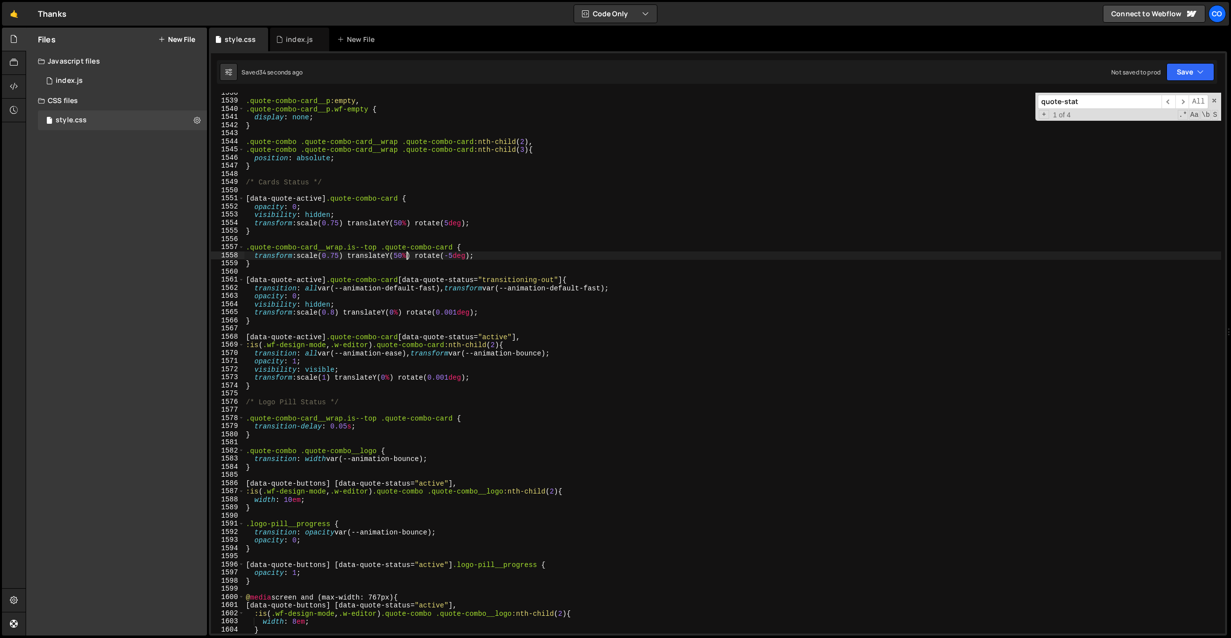
click at [406, 258] on div ".quote-combo-card__p :empty , .quote-combo-card__p.wf-empty { display : none ; …" at bounding box center [732, 367] width 977 height 557
click at [408, 223] on div ".quote-combo-card__p :empty , .quote-combo-card__p.wf-empty { display : none ; …" at bounding box center [732, 367] width 977 height 557
click at [368, 145] on div ".quote-combo-card__p :empty , .quote-combo-card__p.wf-empty { display : none ; …" at bounding box center [732, 367] width 977 height 557
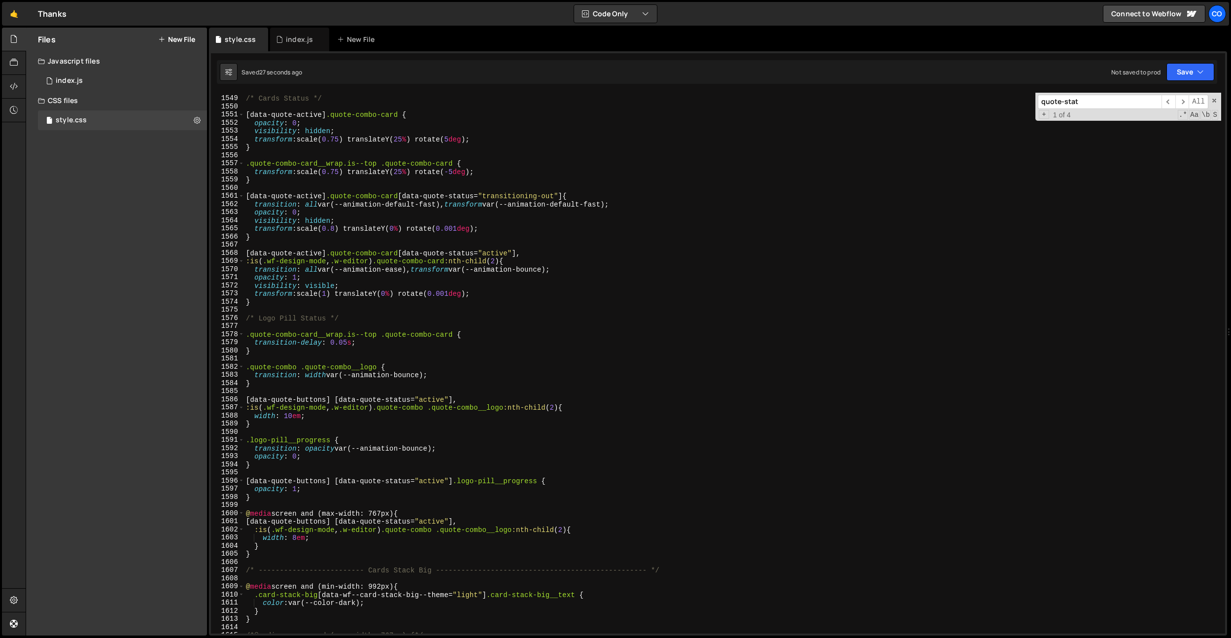
scroll to position [12597, 0]
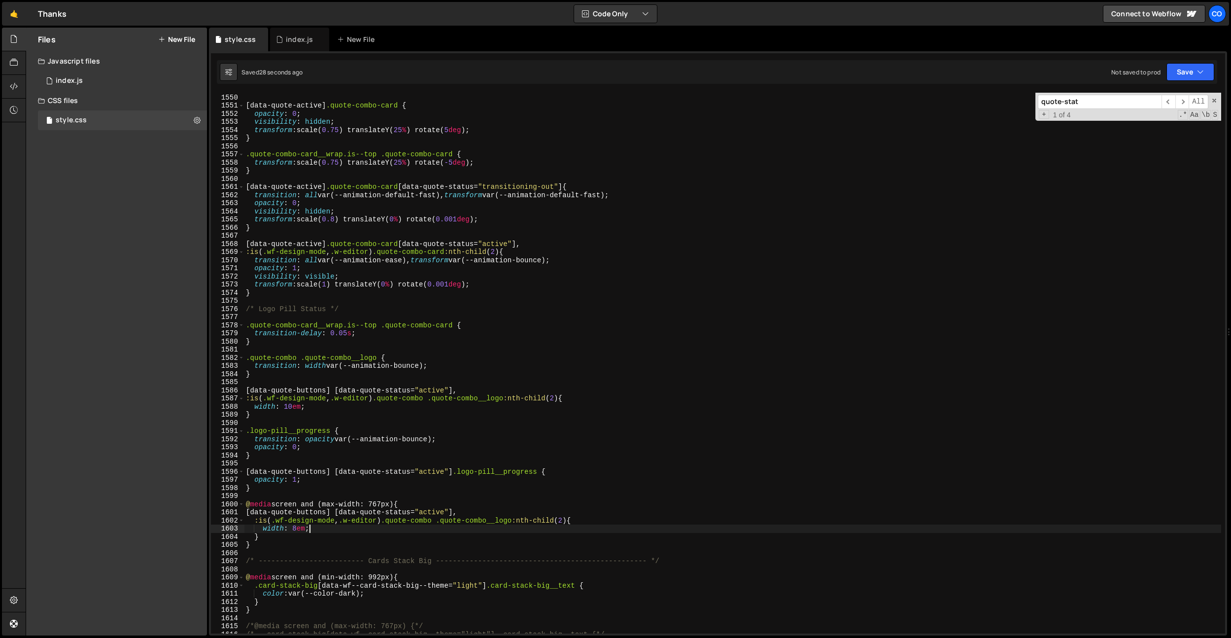
click at [344, 531] on div "/* Cards Status */ [ data-quote-active ] .quote-combo-card { opacity : 0 ; visi…" at bounding box center [732, 363] width 977 height 557
click at [414, 439] on div "/* Cards Status */ [ data-quote-active ] .quote-combo-card { opacity : 0 ; visi…" at bounding box center [732, 363] width 977 height 557
click at [420, 438] on div "/* Cards Status */ [ data-quote-active ] .quote-combo-card { opacity : 0 ; visi…" at bounding box center [732, 363] width 977 height 557
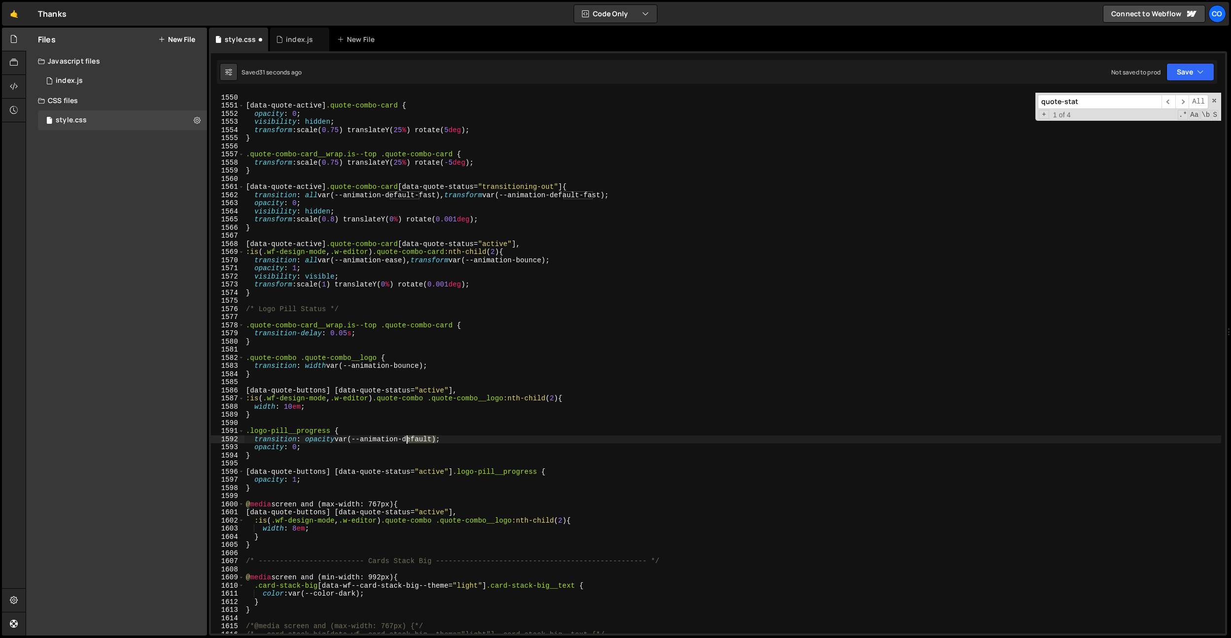
click at [420, 438] on div "/* Cards Status */ [ data-quote-active ] .quote-combo-card { opacity : 0 ; visi…" at bounding box center [732, 363] width 977 height 557
click at [409, 366] on div "/* Cards Status */ [ data-quote-active ] .quote-combo-card { opacity : 0 ; visi…" at bounding box center [732, 363] width 977 height 557
paste textarea "default"
click at [512, 394] on div "/* Cards Status */ [ data-quote-active ] .quote-combo-card { opacity : 0 ; visi…" at bounding box center [732, 363] width 977 height 557
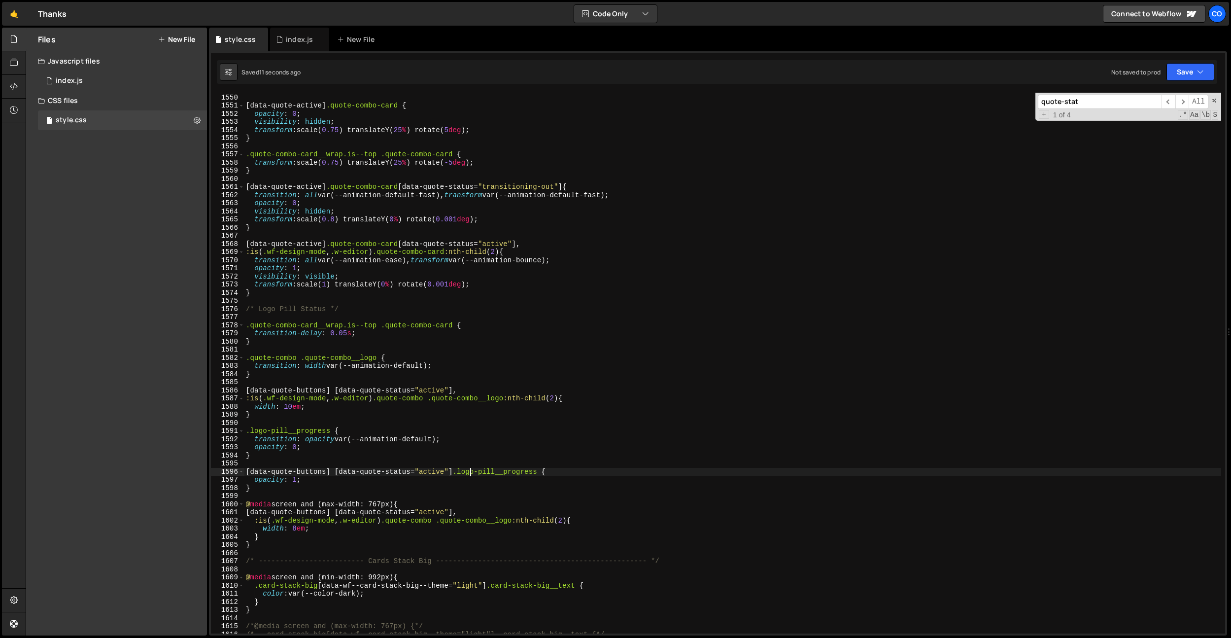
click at [470, 471] on div "/* Cards Status */ [ data-quote-active ] .quote-combo-card { opacity : 0 ; visi…" at bounding box center [732, 363] width 977 height 557
drag, startPoint x: 544, startPoint y: 471, endPoint x: 459, endPoint y: 475, distance: 85.3
click at [459, 475] on div "/* Cards Status */ [ data-quote-active ] .quote-combo-card { opacity : 0 ; visi…" at bounding box center [732, 363] width 977 height 557
click at [487, 412] on div "/* Cards Status */ [ data-quote-active ] .quote-combo-card { opacity : 0 ; visi…" at bounding box center [732, 363] width 977 height 557
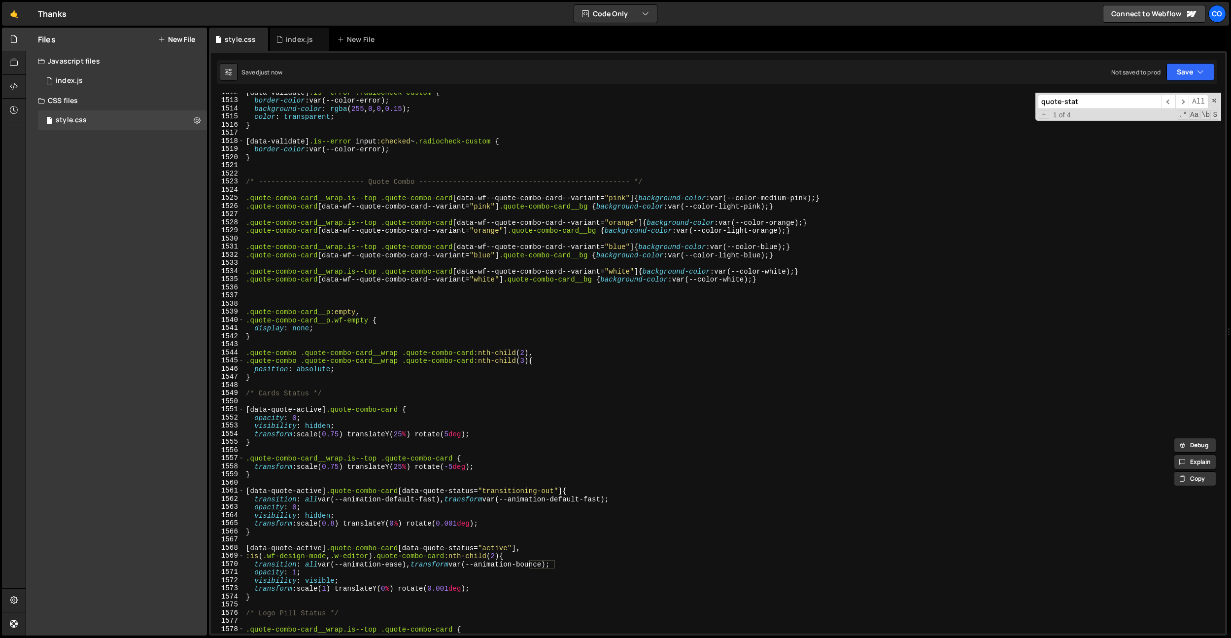
scroll to position [12293, 0]
click at [485, 412] on div "[ data-validate ] .is--error .radiocheck-custom { border-color : var(--color-er…" at bounding box center [732, 366] width 977 height 557
click at [541, 565] on div "[ data-validate ] .is--error .radiocheck-custom { border-color : var(--color-er…" at bounding box center [732, 366] width 977 height 557
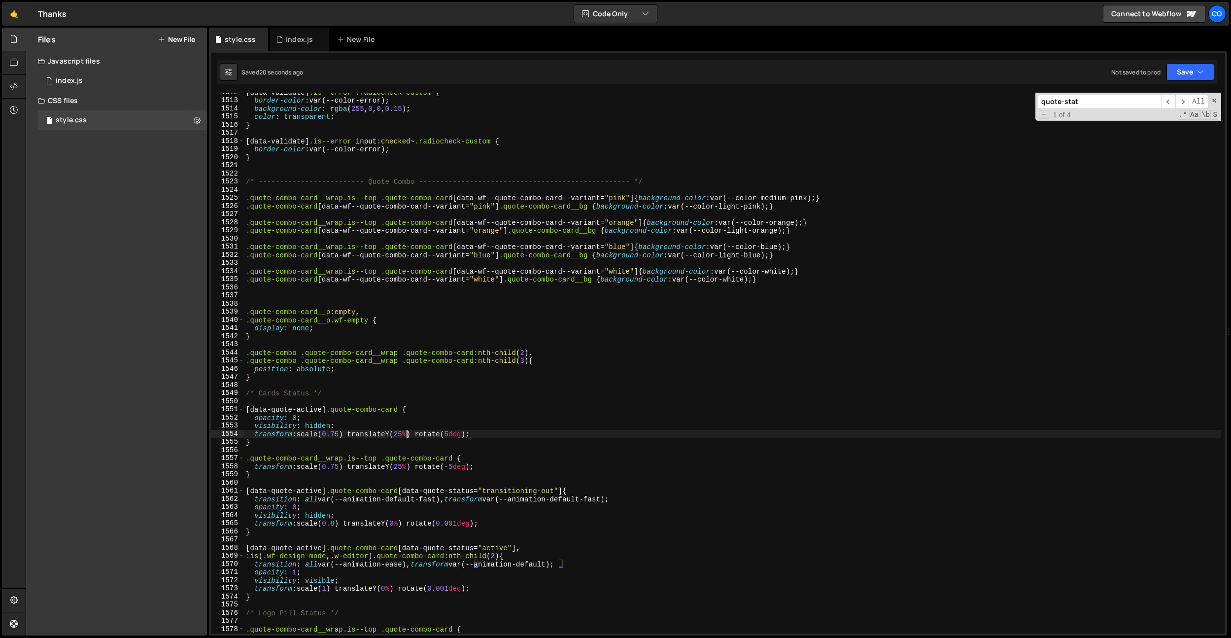
click at [407, 436] on div "[ data-validate ] .is--error .radiocheck-custom { border-color : var(--color-er…" at bounding box center [732, 366] width 977 height 557
click at [409, 468] on div "[ data-validate ] .is--error .radiocheck-custom { border-color : var(--color-er…" at bounding box center [732, 366] width 977 height 557
click at [501, 281] on div "[ data-validate ] .is--error .radiocheck-custom { border-color : var(--color-er…" at bounding box center [732, 366] width 977 height 557
type textarea ".quote-combo-card[data-wf--quote-combo-card--variant="white"] .quote-combo-card…"
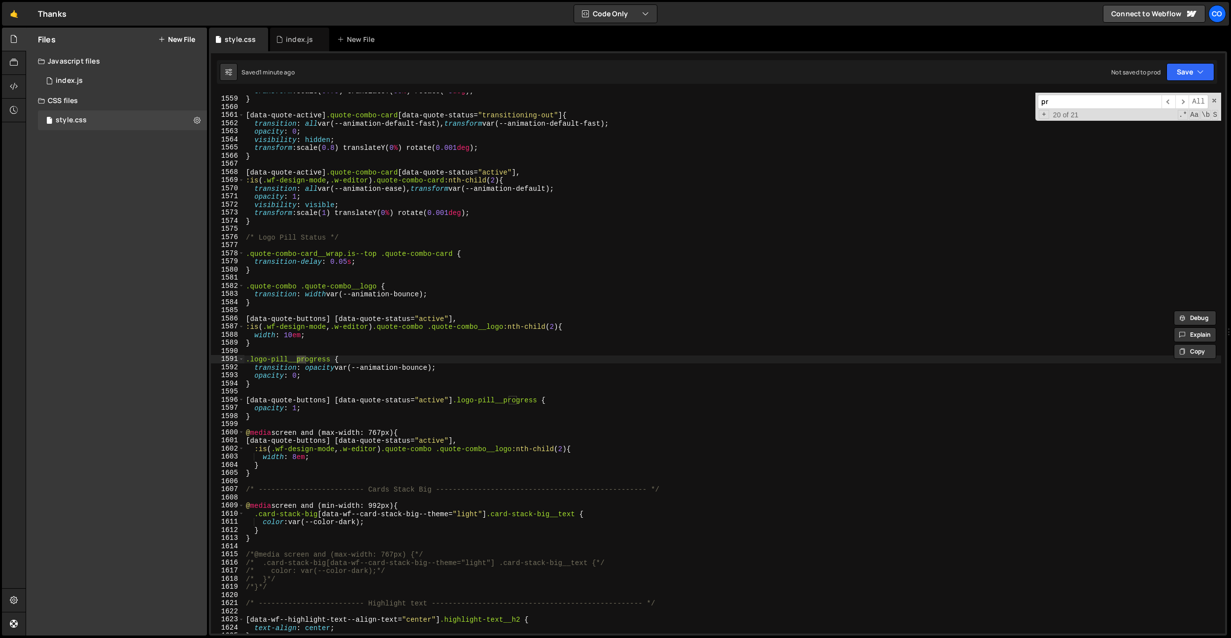
scroll to position [12669, 0]
type input "progres"
click at [295, 35] on div "index.js" at bounding box center [299, 40] width 27 height 10
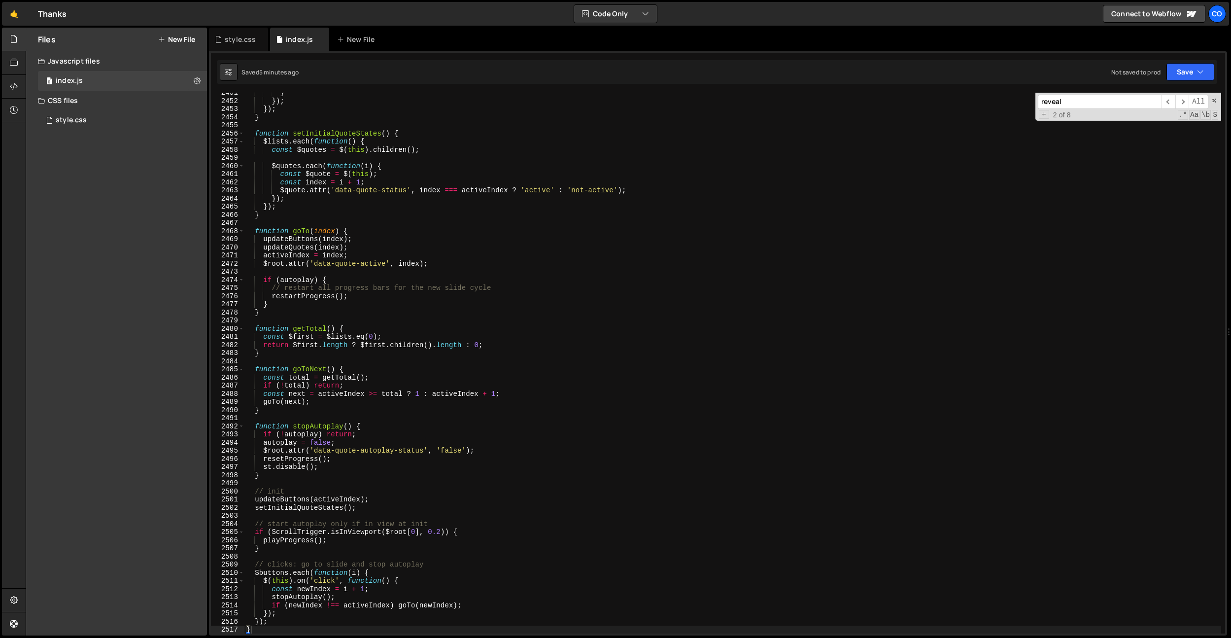
click at [1100, 100] on input "reveal" at bounding box center [1100, 102] width 124 height 14
type input "r"
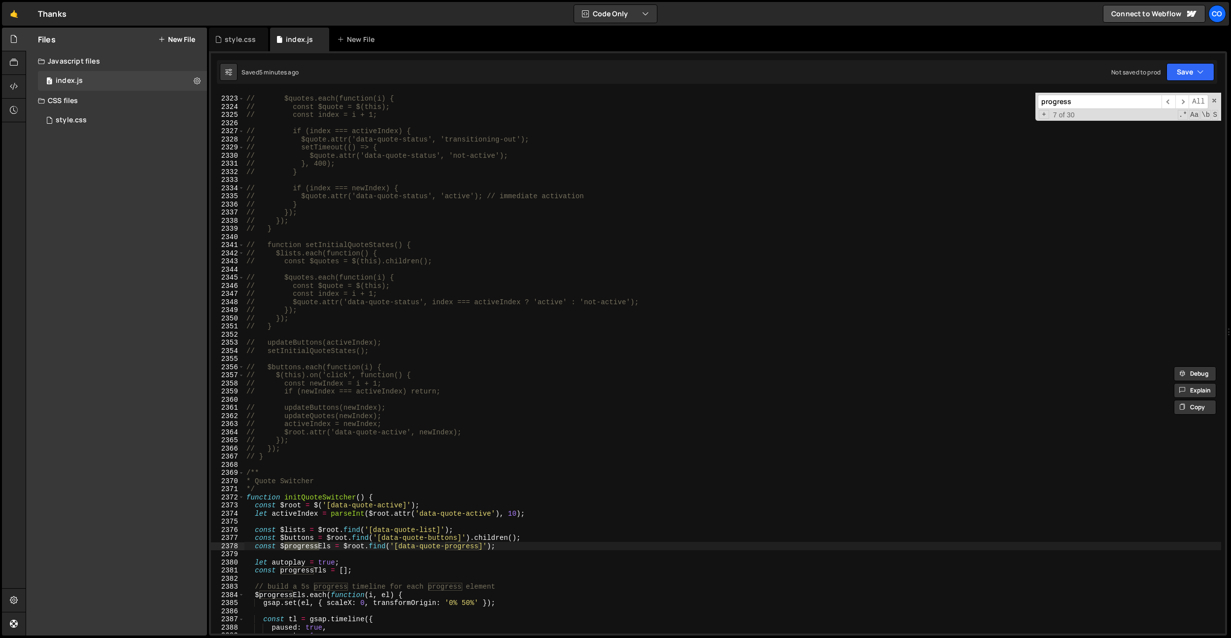
scroll to position [14140, 0]
type input "progress"
click at [1177, 103] on span "​" at bounding box center [1183, 102] width 14 height 14
type textarea "// const $quote = $(this);"
click at [559, 282] on div "// $quotes.each(function(i) { // const $quote = $(this); // const index = i + 1…" at bounding box center [732, 364] width 977 height 557
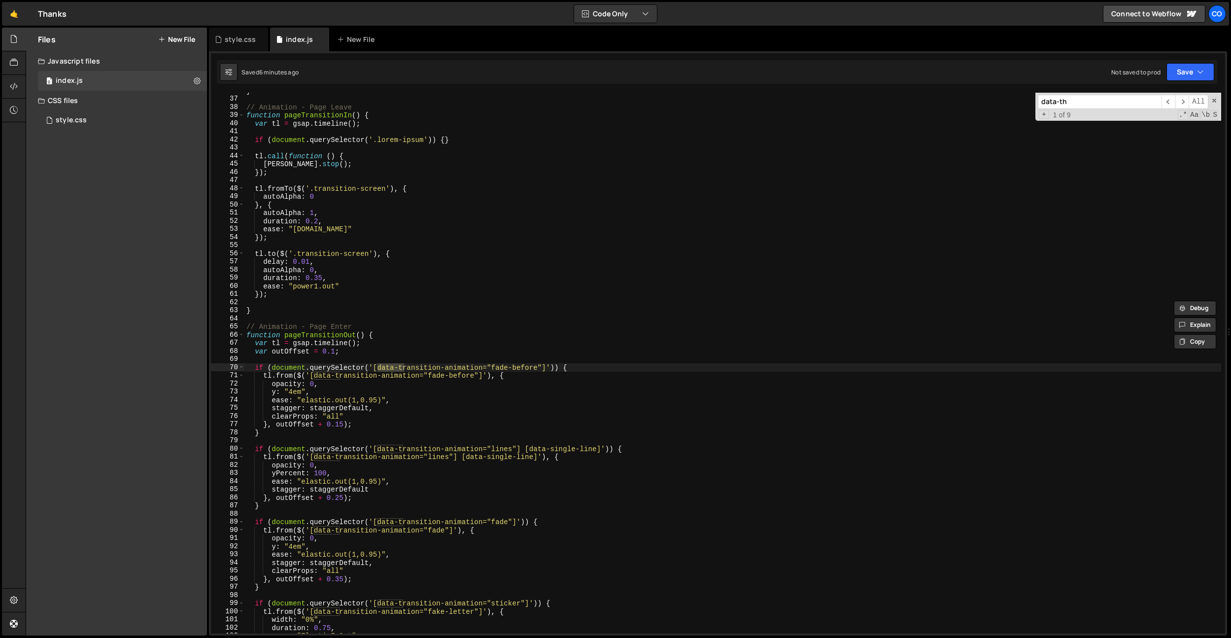
scroll to position [218, 0]
type input "data-theme"
click at [217, 36] on icon at bounding box center [218, 40] width 7 height 10
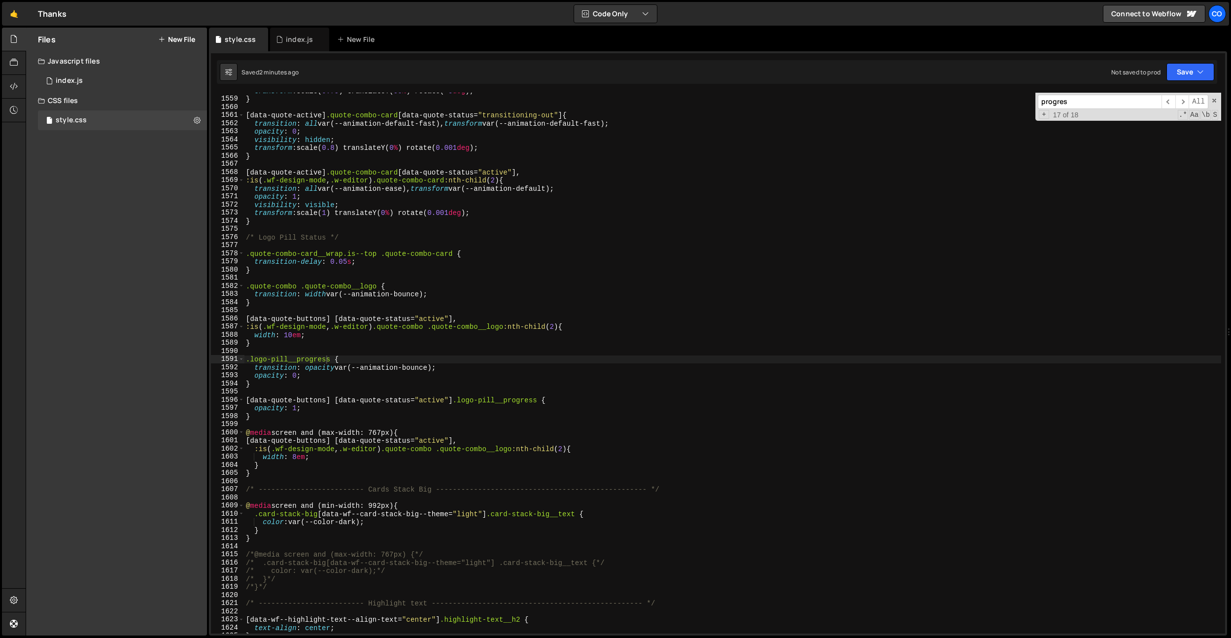
click at [1084, 107] on input "progres" at bounding box center [1100, 102] width 124 height 14
type input "data-theme"
type textarea "}"
click at [449, 270] on div "transform : scale( 0.75 ) translateY( 50 % ) rotate( -5 deg ) ; } [ data-quote-…" at bounding box center [732, 365] width 977 height 557
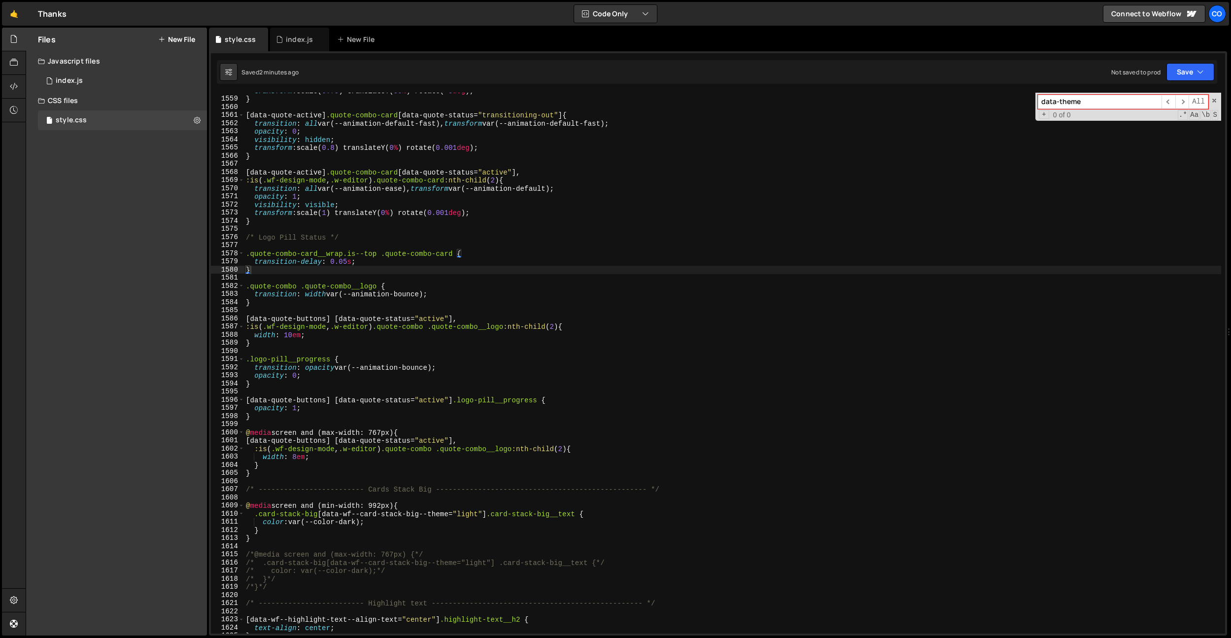
paste input "gsap-slider-autoplay-status"
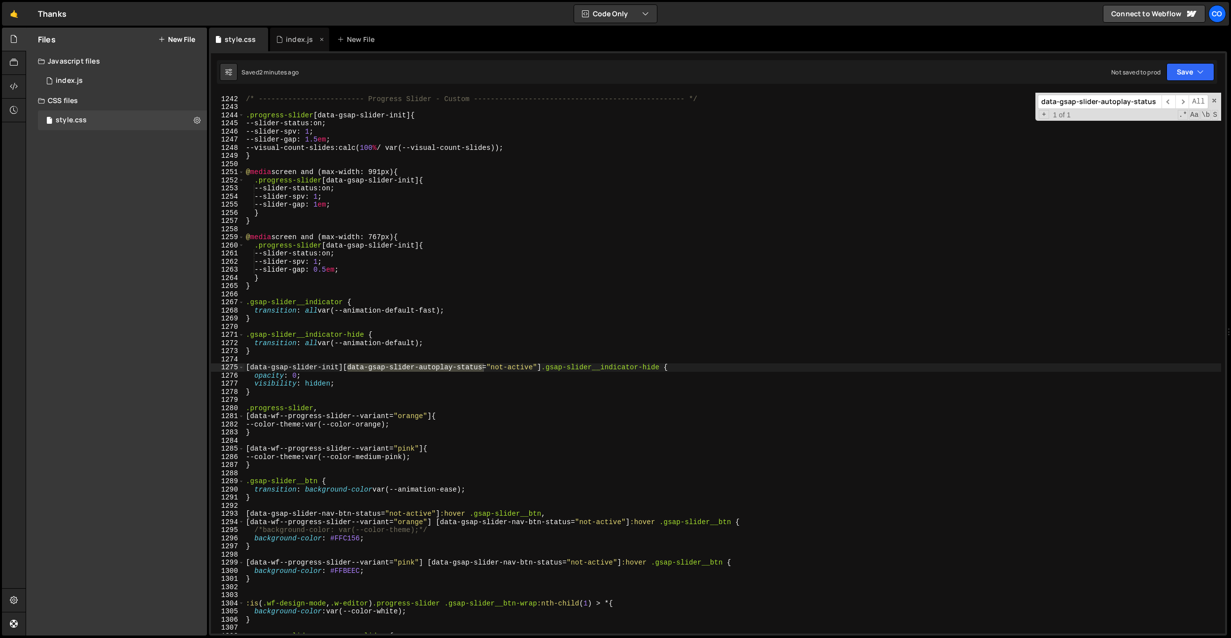
type input "data-gsap-slider-autoplay-status"
click at [290, 40] on div "index.js" at bounding box center [299, 40] width 27 height 10
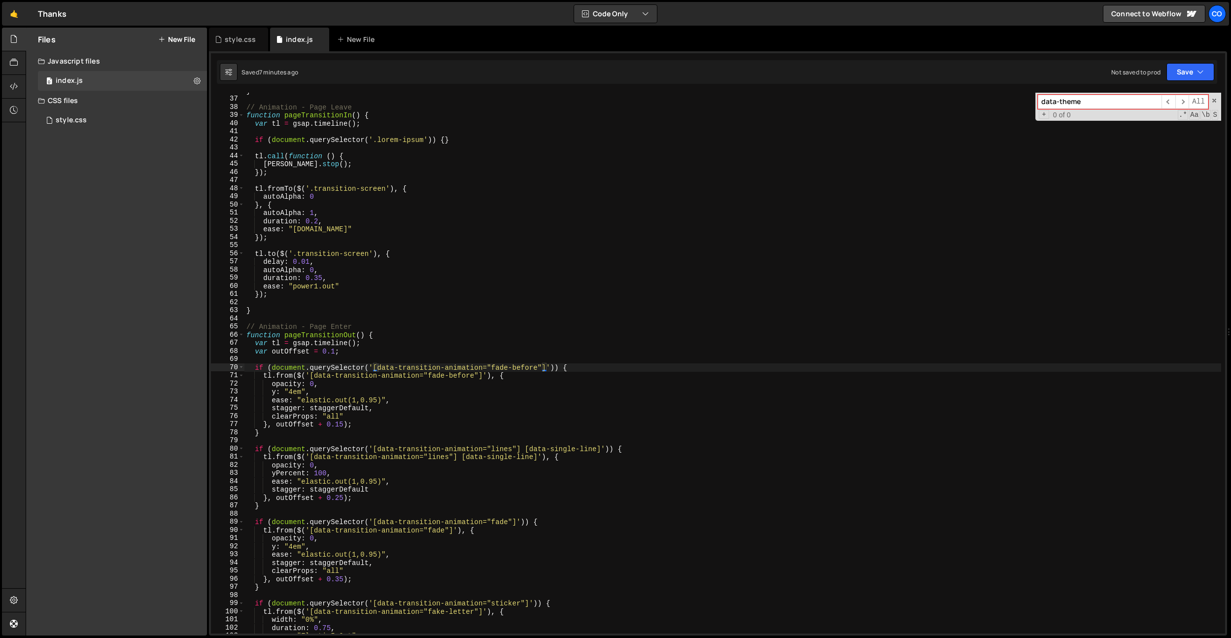
type textarea "[PERSON_NAME].stop();"
click at [450, 168] on div "} // Animation - Page Leave function pageTransitionIn ( ) { var tl = gsap . tim…" at bounding box center [732, 365] width 977 height 557
paste input "gsap-slider-autoplay-status"
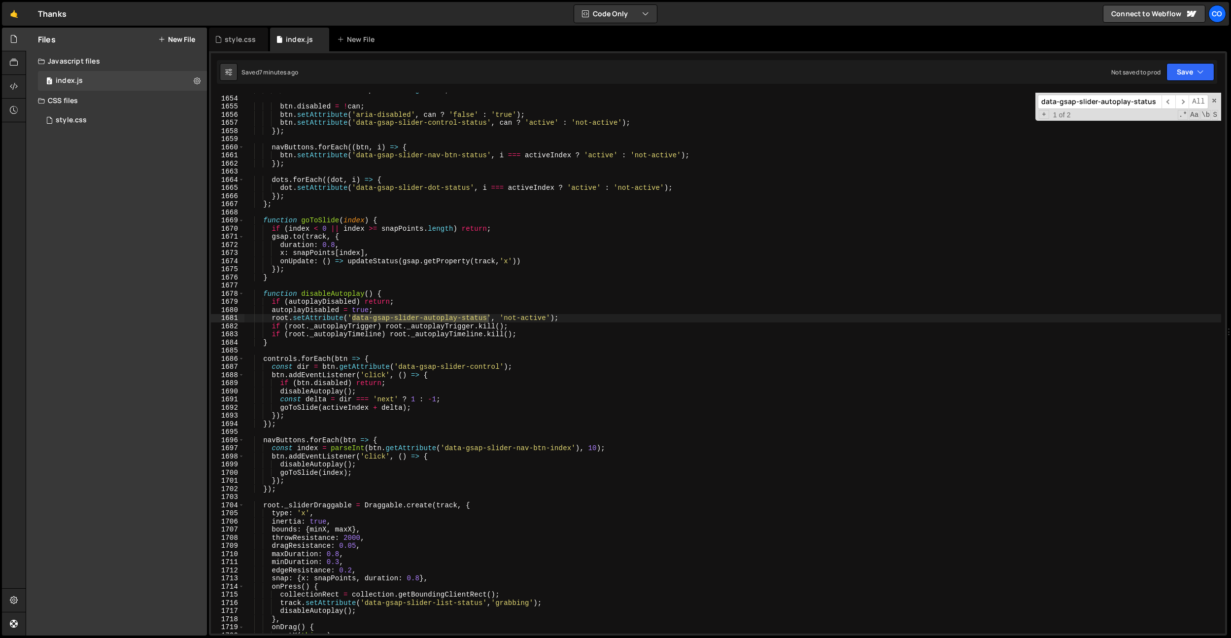
scroll to position [10049, 0]
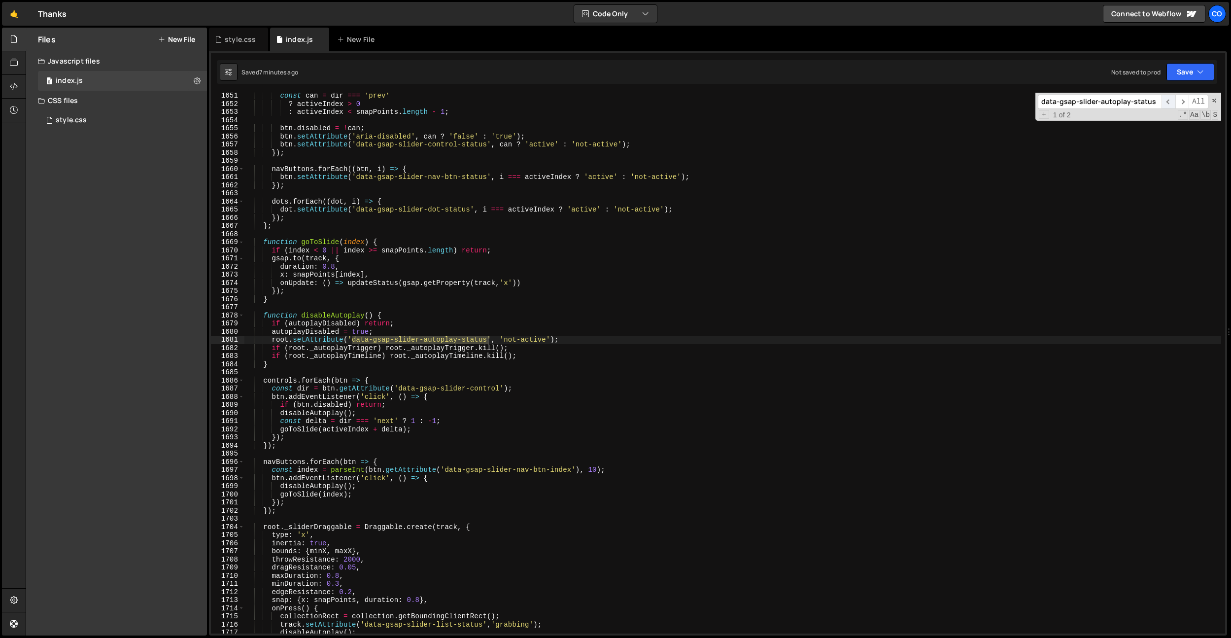
type input "data-gsap-slider-autoplay-status"
click at [1174, 103] on span "​" at bounding box center [1169, 102] width 14 height 14
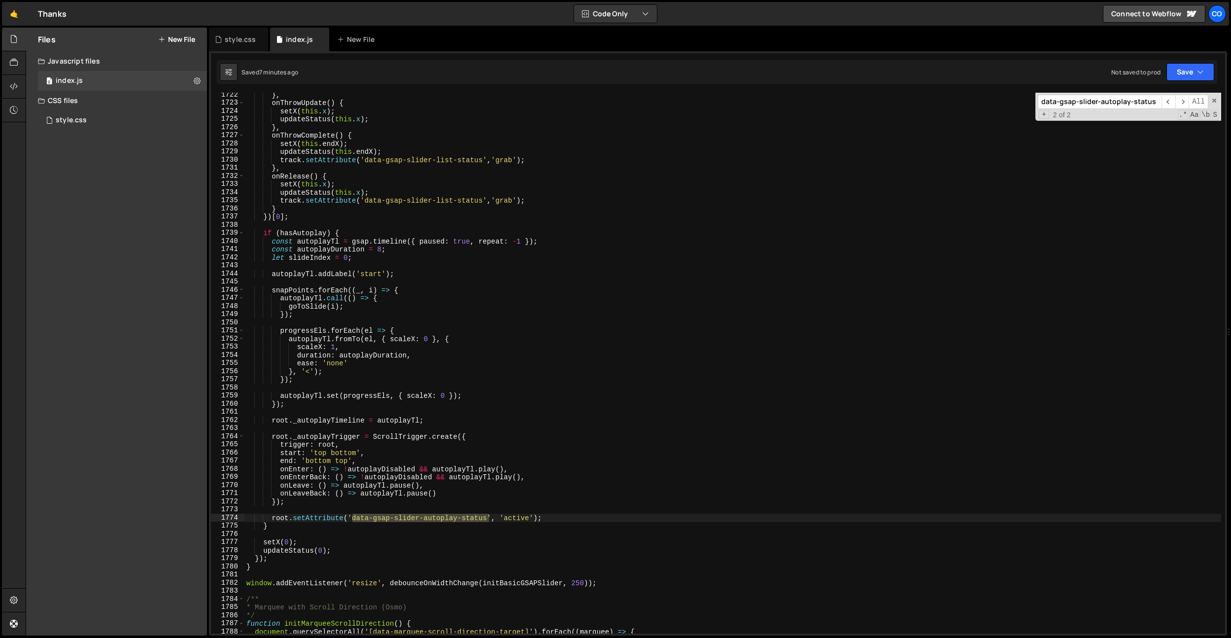
scroll to position [10464, 0]
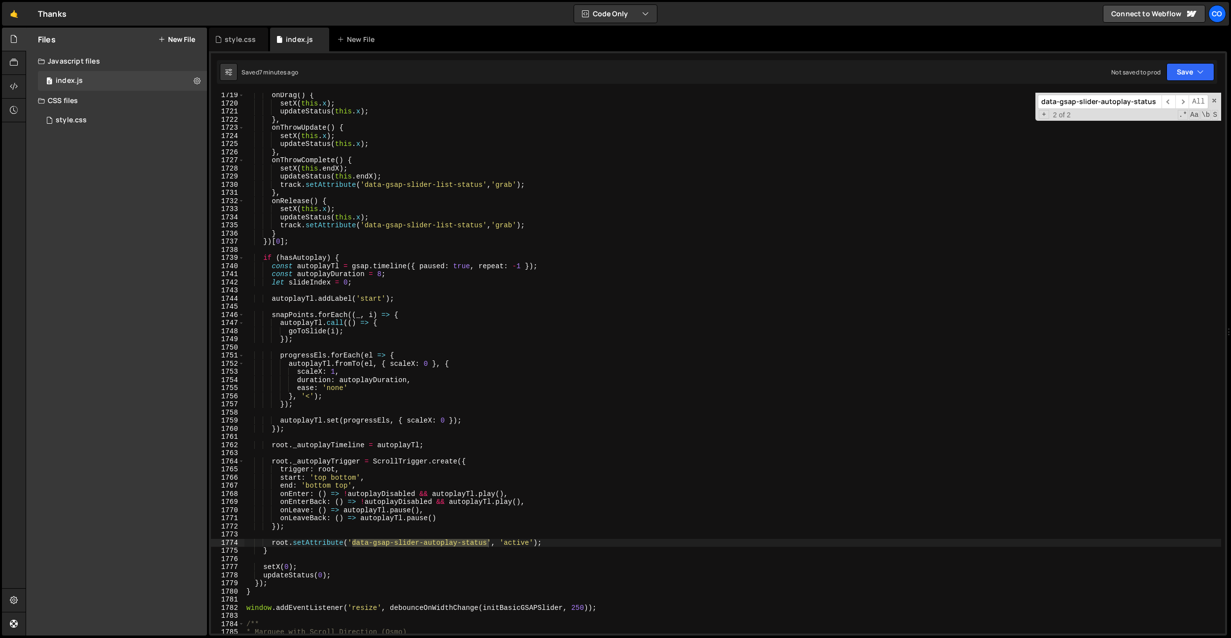
click at [370, 520] on div "onDrag ( ) { setX ( this . x ) ; updateStatus ( this . x ) ; } , onThrowUpdate …" at bounding box center [732, 369] width 977 height 557
click at [477, 428] on div "onDrag ( ) { setX ( this . x ) ; updateStatus ( this . x ) ; } , onThrowUpdate …" at bounding box center [732, 369] width 977 height 557
type textarea "});"
paste input "autoplayTl"
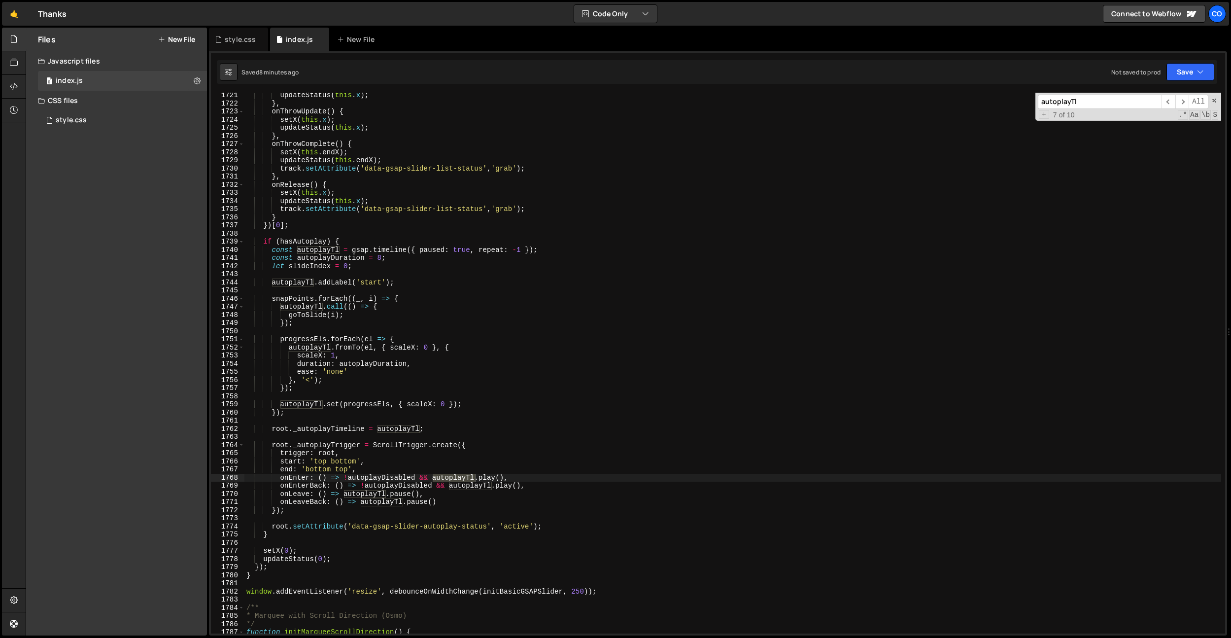
scroll to position [10476, 0]
type input "autoplayTl"
click at [262, 574] on div "updateStatus ( this . x ) ; } , onThrowUpdate ( ) { setX ( this . x ) ; updateS…" at bounding box center [732, 369] width 977 height 557
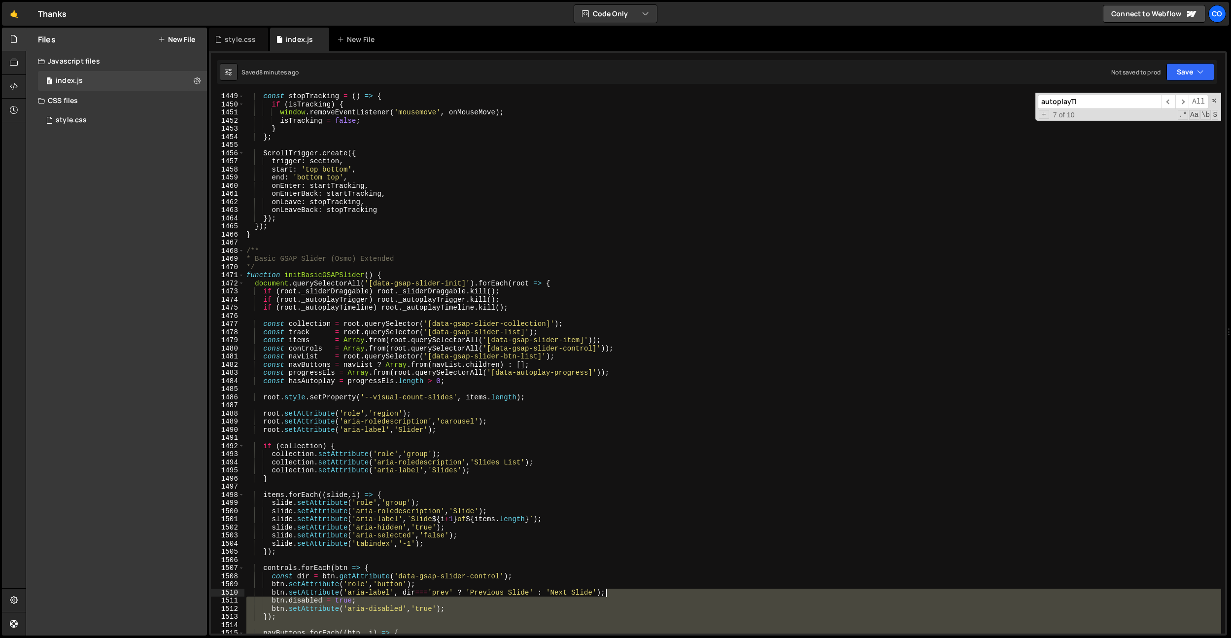
scroll to position [8819, 0]
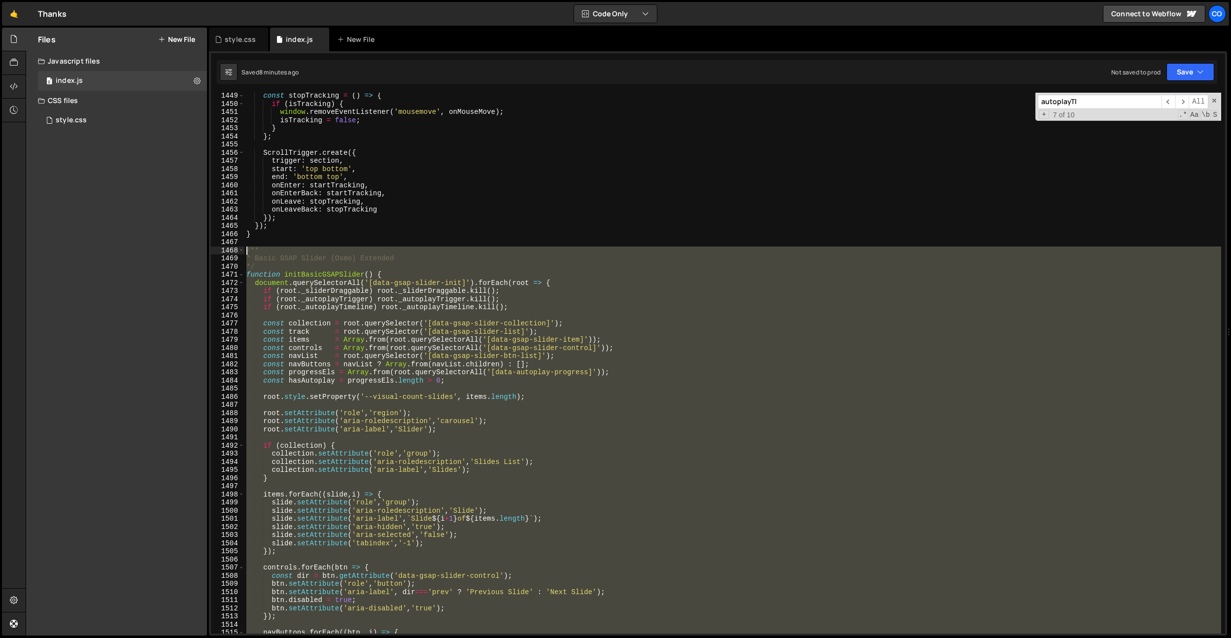
drag, startPoint x: 611, startPoint y: 592, endPoint x: 228, endPoint y: 249, distance: 514.5
click at [228, 249] on div "} 1449 1450 1451 1452 1453 1454 1455 1456 1457 1458 1459 1460 1461 1462 1463 14…" at bounding box center [718, 363] width 1014 height 541
click at [446, 298] on div "const stopTracking = ( ) => { if ( isTracking ) { window . removeEventListener …" at bounding box center [732, 363] width 977 height 541
type textarea "if (root._autoplayTrigger) root._autoplayTrigger.kill();"
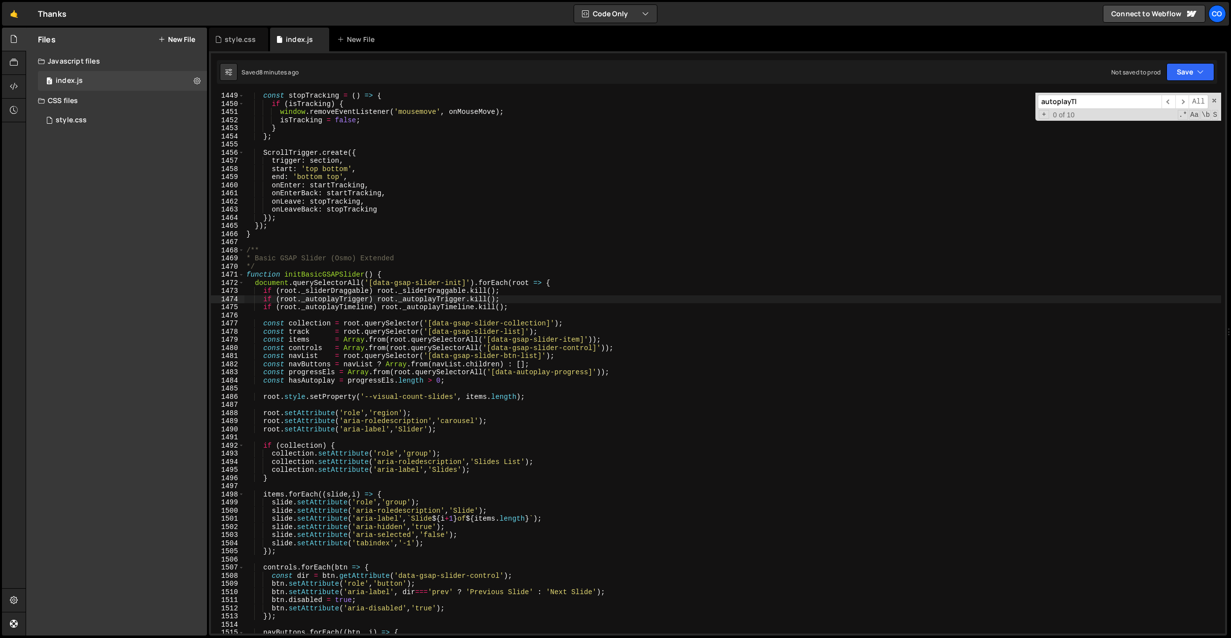
paste input "Duration"
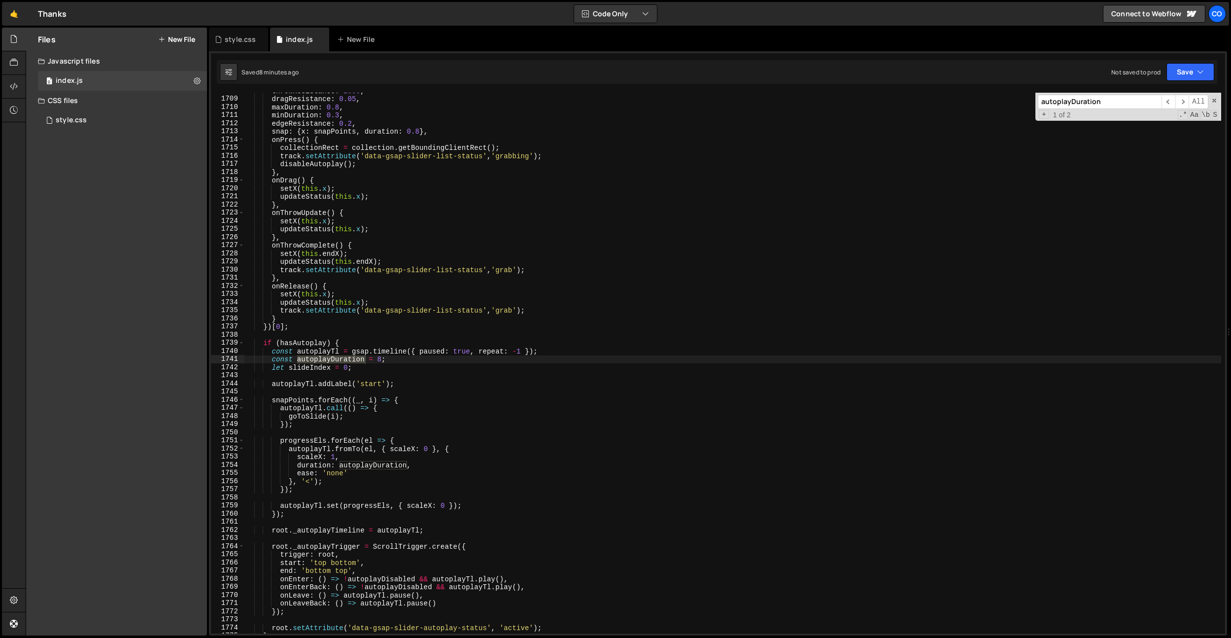
scroll to position [10400, 0]
type input "autoplayDuration"
drag, startPoint x: 419, startPoint y: 349, endPoint x: 388, endPoint y: 356, distance: 31.8
click at [419, 349] on div "throwResistance : 2000 , dragResistance : 0.05 , maxDuration : 0.8 , minDuratio…" at bounding box center [732, 365] width 977 height 557
click at [381, 357] on div "throwResistance : 2000 , dragResistance : 0.05 , maxDuration : 0.8 , minDuratio…" at bounding box center [732, 365] width 977 height 557
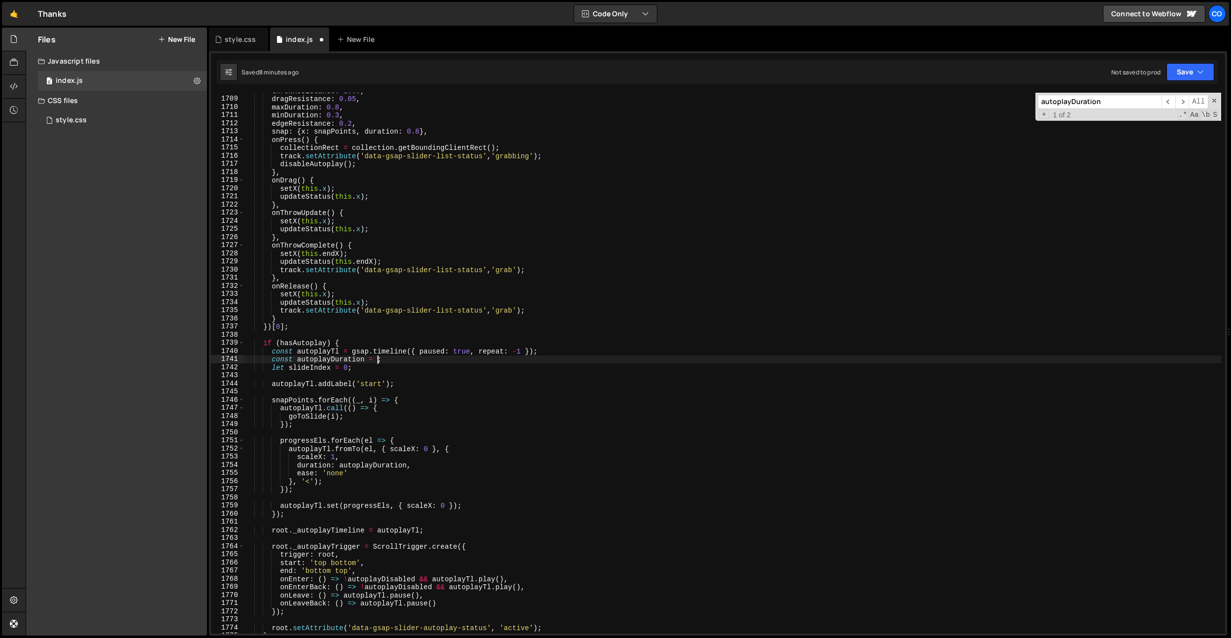
scroll to position [0, 9]
type textarea "const autoplayDuration = 5;"
